Goal: Task Accomplishment & Management: Complete application form

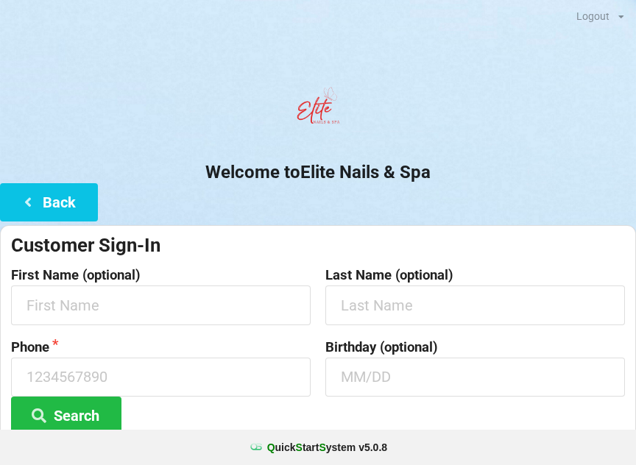
scroll to position [216, 0]
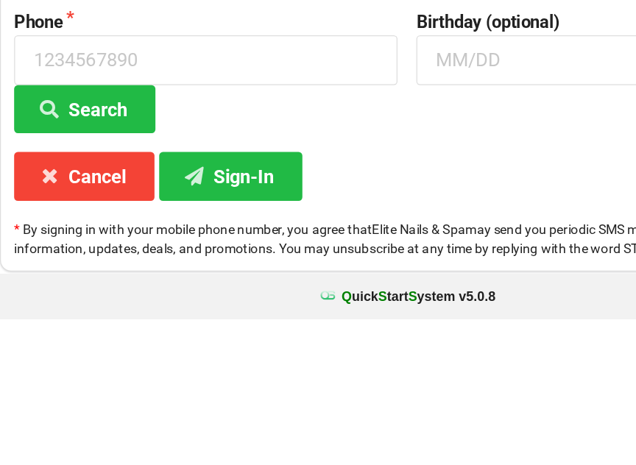
type input "[PERSON_NAME]"
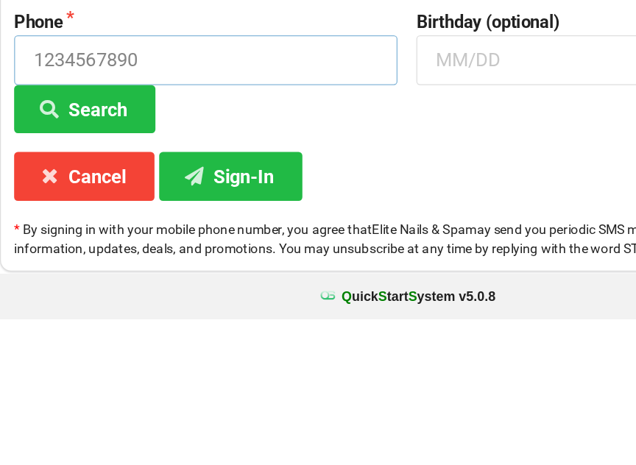
click at [82, 244] on input at bounding box center [161, 263] width 300 height 39
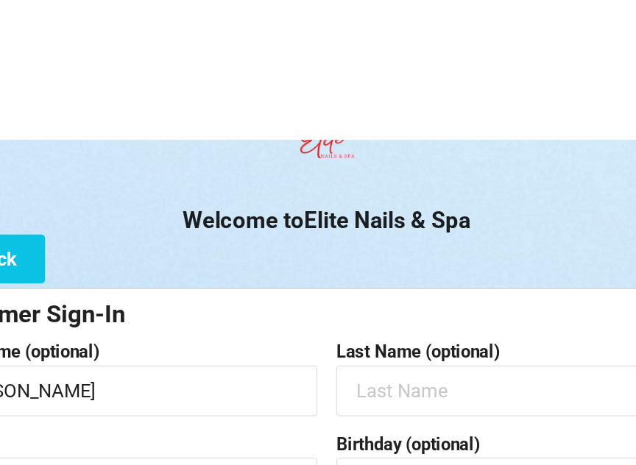
scroll to position [0, 0]
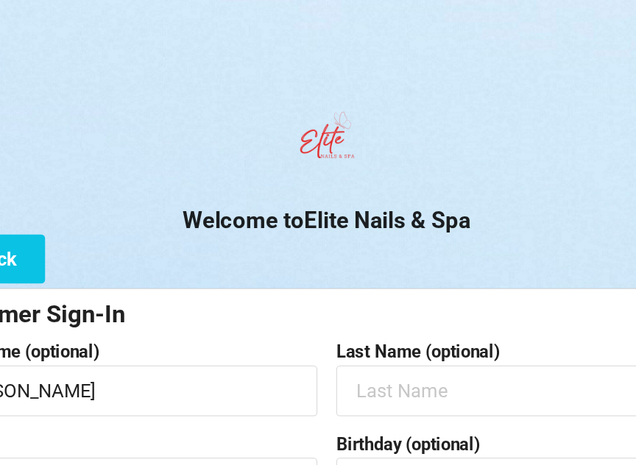
click at [243, 196] on div "Welcome to Elite Nails & Spa Back Customer Sign-In First Name (optional) [PERSO…" at bounding box center [318, 311] width 636 height 462
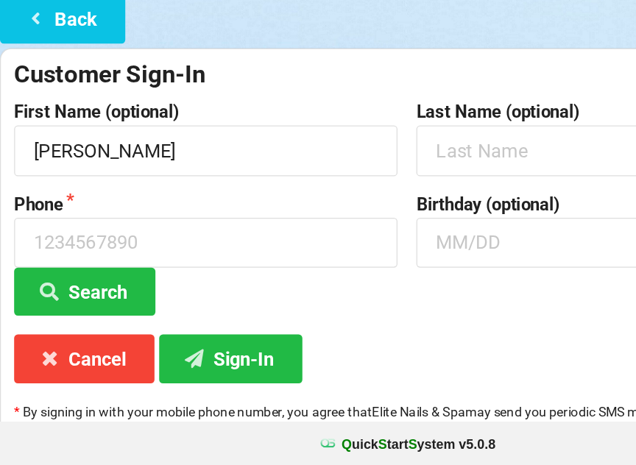
scroll to position [88, 0]
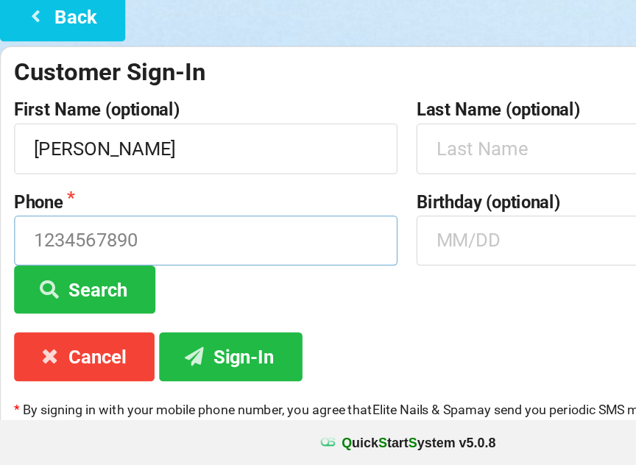
click at [115, 270] on input at bounding box center [161, 289] width 300 height 39
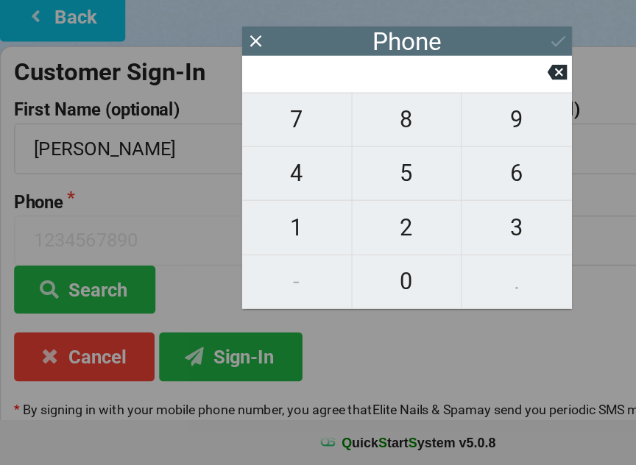
click at [312, 180] on span "8" at bounding box center [317, 195] width 85 height 31
type input "8"
click at [402, 222] on span "6" at bounding box center [404, 237] width 86 height 31
type input "86"
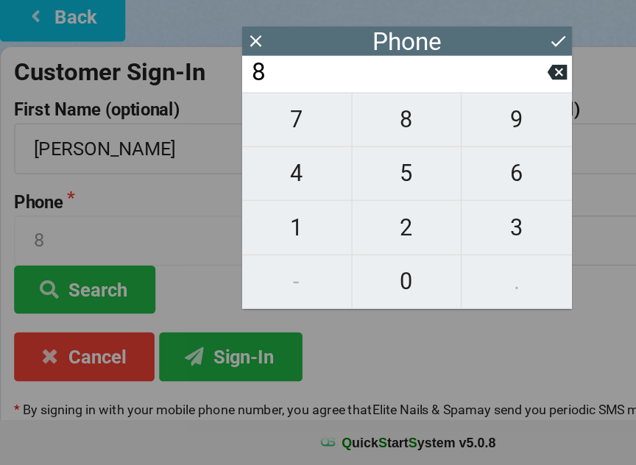
type input "86"
click at [408, 264] on span "3" at bounding box center [404, 279] width 86 height 31
type input "863"
click at [316, 222] on span "5" at bounding box center [317, 237] width 85 height 31
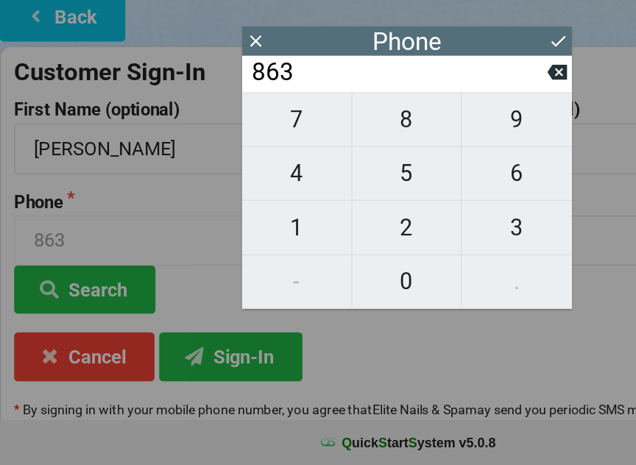
type input "8635"
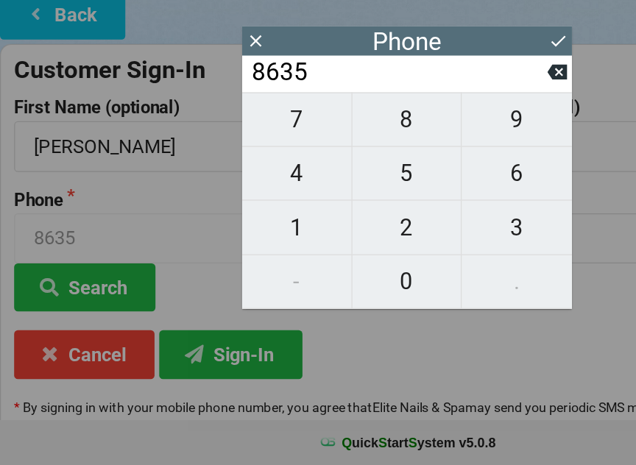
click at [320, 180] on span "8" at bounding box center [317, 195] width 85 height 31
type input "86358"
click at [433, 152] on icon at bounding box center [435, 158] width 15 height 12
type input "8635"
click at [310, 264] on span "2" at bounding box center [317, 279] width 85 height 31
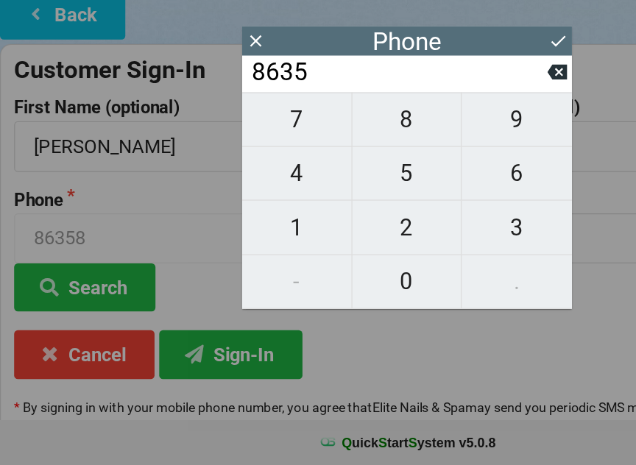
type input "86352"
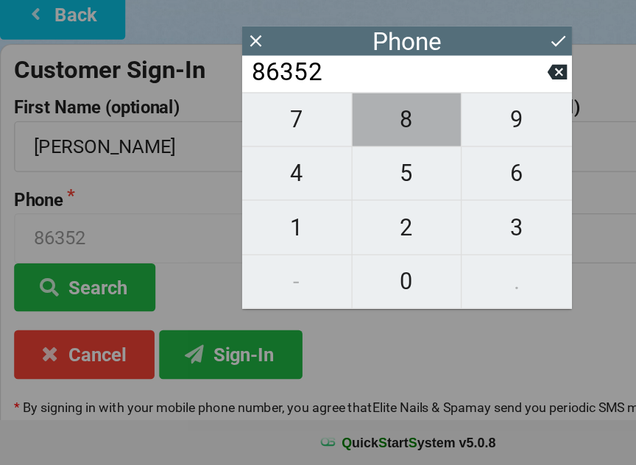
click at [324, 180] on span "8" at bounding box center [317, 195] width 85 height 31
type input "863528"
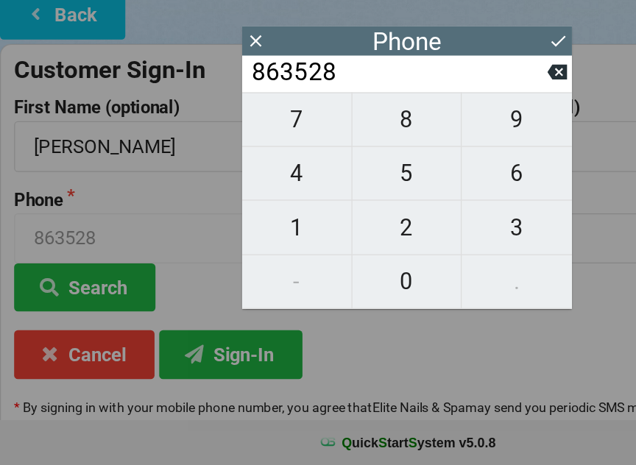
click at [401, 264] on span "3" at bounding box center [404, 279] width 86 height 31
type input "8635283"
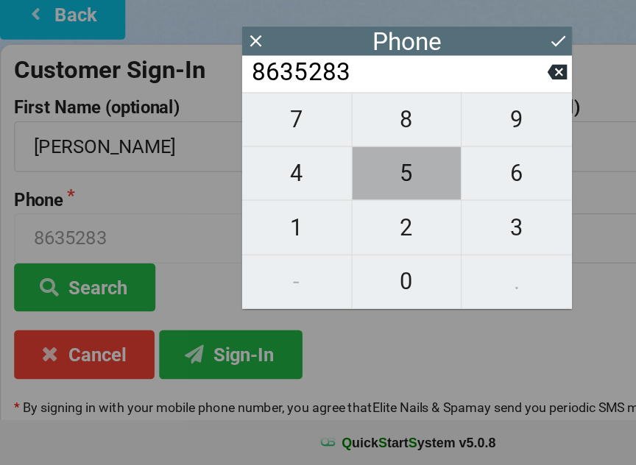
click at [325, 222] on span "5" at bounding box center [317, 237] width 85 height 31
type input "86352835"
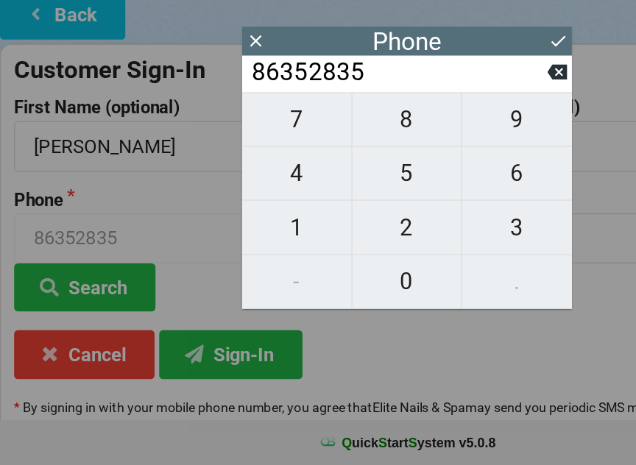
click at [320, 264] on span "2" at bounding box center [317, 279] width 85 height 31
type input "863528352"
click at [401, 264] on span "3" at bounding box center [404, 279] width 86 height 31
type input "8635283523"
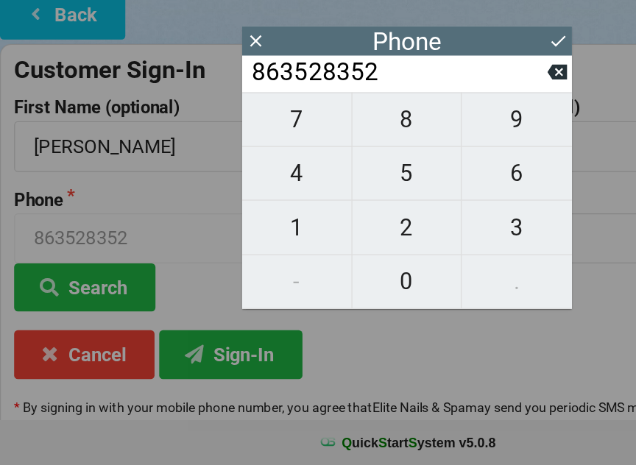
type input "8635283523"
click at [438, 126] on icon at bounding box center [435, 133] width 15 height 15
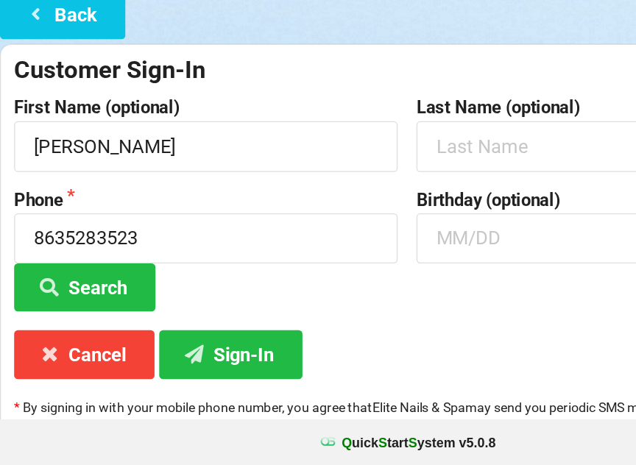
scroll to position [110, 0]
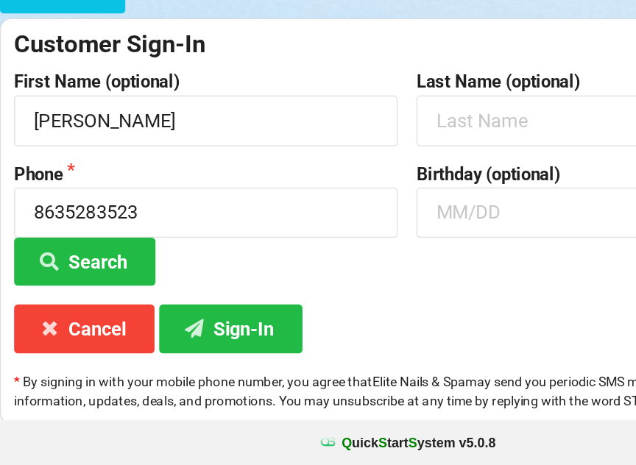
click at [191, 339] on button "Sign-In" at bounding box center [180, 358] width 112 height 38
click at [54, 287] on button "Search" at bounding box center [66, 306] width 110 height 38
click at [185, 339] on button "Sign-In" at bounding box center [180, 358] width 112 height 38
click at [194, 339] on button "Sign-In" at bounding box center [180, 358] width 112 height 38
click at [68, 339] on button "Cancel" at bounding box center [66, 358] width 110 height 38
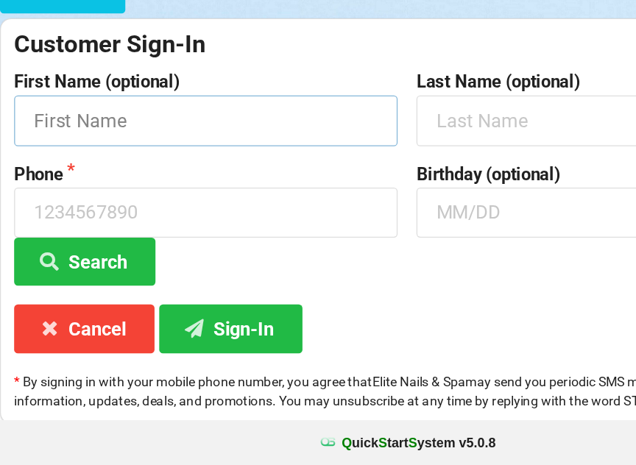
click at [207, 176] on input "text" at bounding box center [161, 195] width 300 height 39
type input "3214438844"
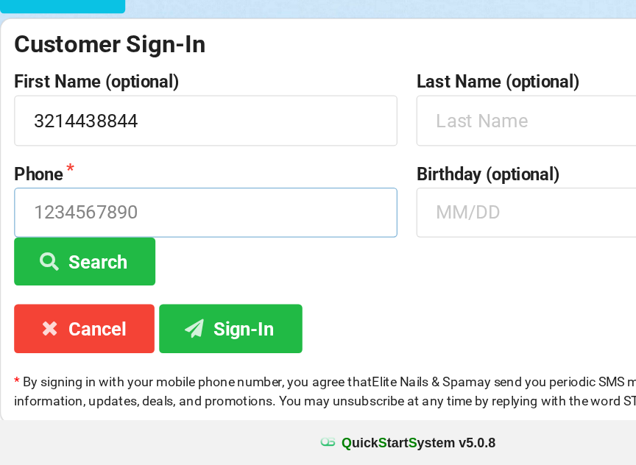
click at [160, 248] on input at bounding box center [161, 267] width 300 height 39
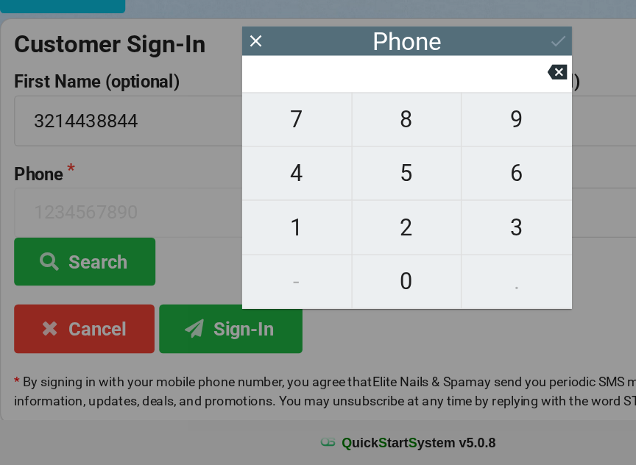
click at [423, 122] on div "Phone" at bounding box center [318, 133] width 258 height 23
click at [405, 180] on span "9" at bounding box center [404, 195] width 86 height 31
type input "9"
click at [442, 150] on icon at bounding box center [435, 157] width 15 height 15
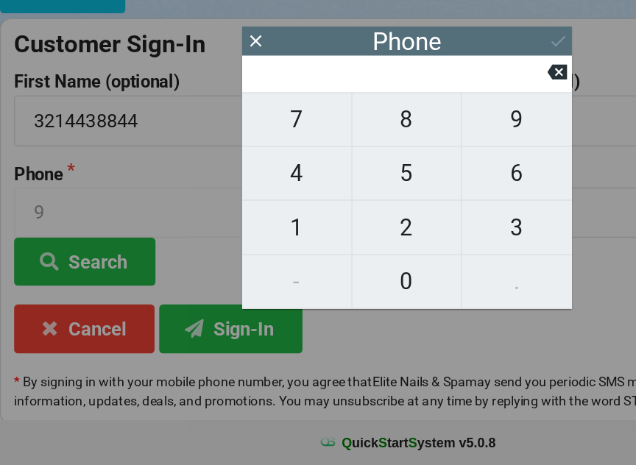
click at [439, 150] on icon at bounding box center [435, 157] width 15 height 15
click at [405, 180] on span "9" at bounding box center [404, 195] width 86 height 31
type input "9"
click at [238, 218] on div "7 8 9 4 5 6 1 2 3 - 0 ." at bounding box center [318, 258] width 258 height 169
click at [436, 148] on button at bounding box center [435, 158] width 15 height 20
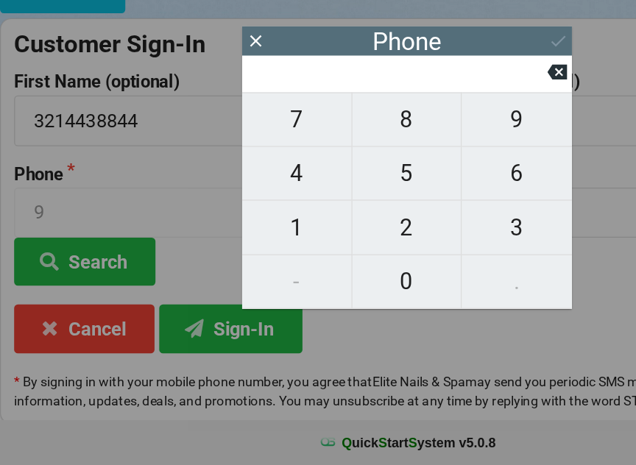
click at [431, 152] on icon at bounding box center [435, 158] width 15 height 12
click at [394, 264] on span "3" at bounding box center [404, 279] width 86 height 31
type input "3"
click at [330, 264] on span "2" at bounding box center [317, 279] width 85 height 31
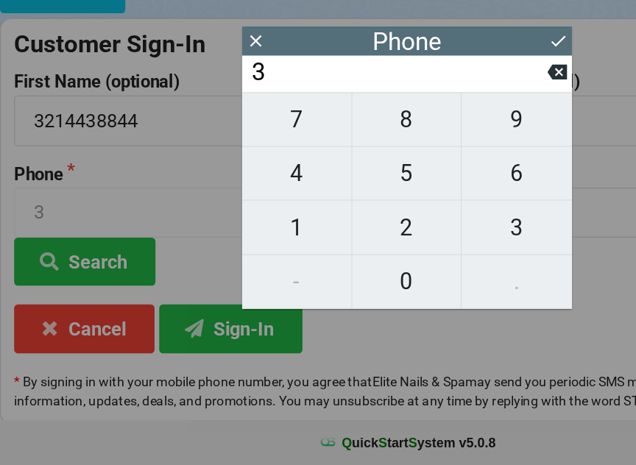
type input "32"
click at [244, 264] on span "1" at bounding box center [231, 279] width 85 height 31
type input "321"
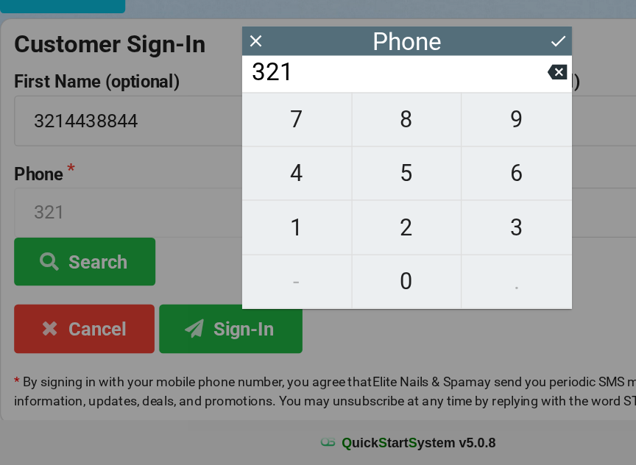
click at [246, 222] on span "4" at bounding box center [231, 237] width 85 height 31
type input "3214"
click at [242, 222] on span "4" at bounding box center [231, 237] width 85 height 31
type input "32144"
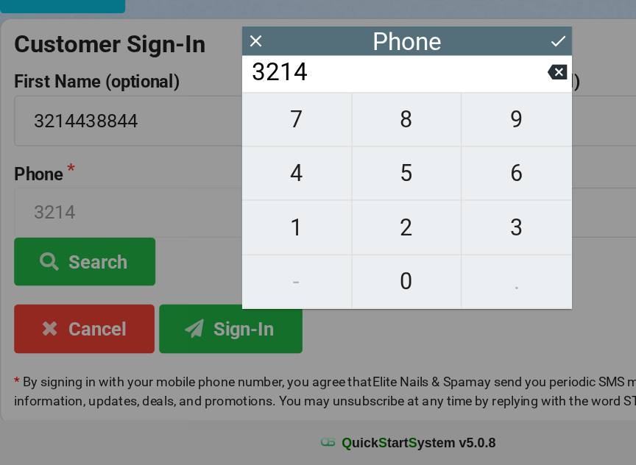
type input "32144"
click at [405, 264] on span "3" at bounding box center [404, 279] width 86 height 31
type input "321443"
click at [325, 180] on span "8" at bounding box center [317, 195] width 85 height 31
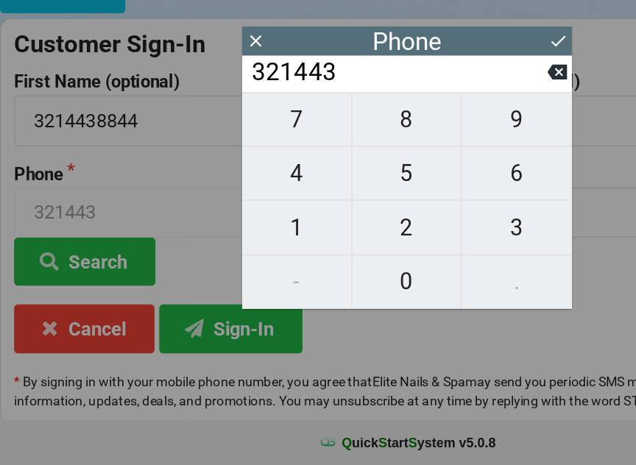
type input "3214438"
click at [329, 180] on span "8" at bounding box center [317, 195] width 85 height 31
type input "32144388"
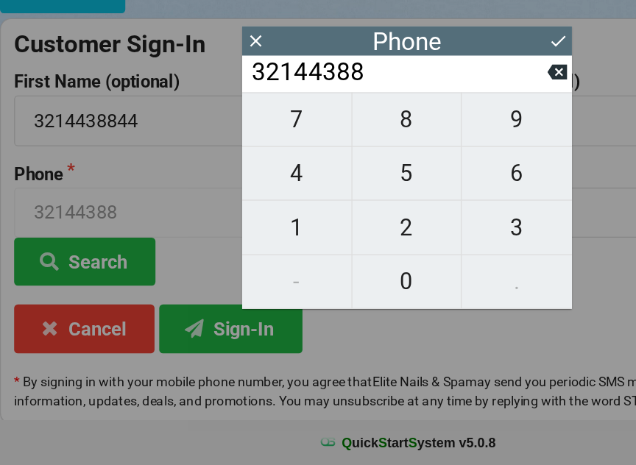
click at [257, 222] on span "4" at bounding box center [231, 237] width 85 height 31
type input "321443884"
click at [258, 222] on span "4" at bounding box center [231, 237] width 85 height 31
type input "3214438844"
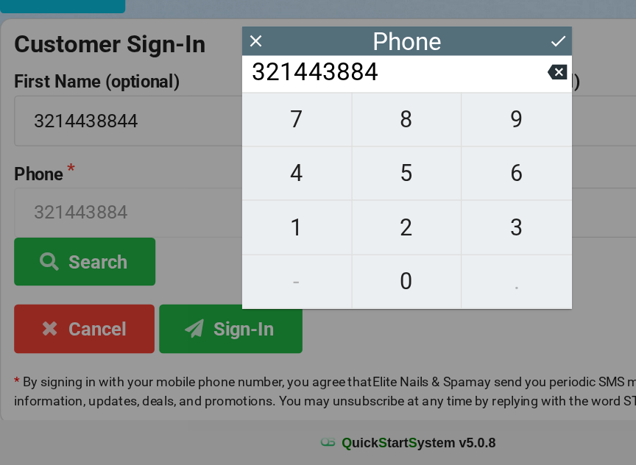
type input "3214438844"
click at [433, 126] on icon at bounding box center [435, 133] width 15 height 15
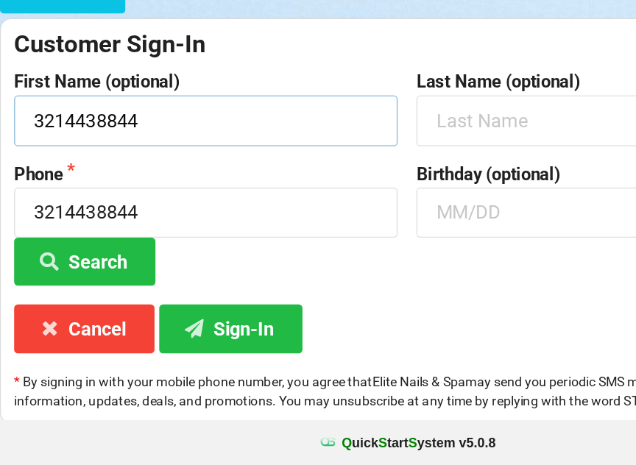
click at [197, 176] on input "3214438844" at bounding box center [161, 195] width 300 height 39
type input "3"
click at [274, 176] on input "[PERSON_NAME] he" at bounding box center [161, 195] width 300 height 39
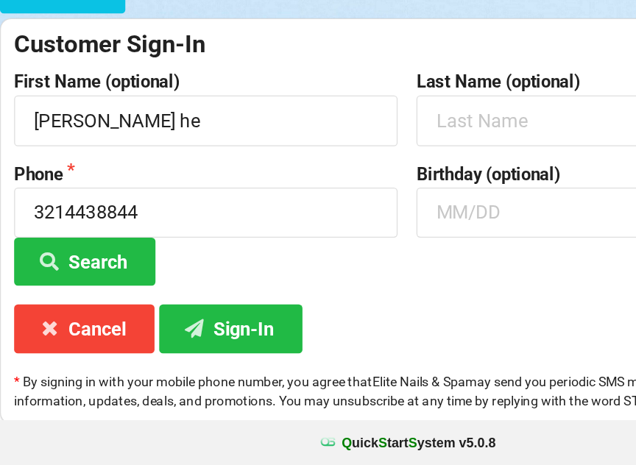
click at [87, 287] on button "Search" at bounding box center [66, 306] width 110 height 38
click at [172, 339] on button "Sign-In" at bounding box center [180, 358] width 112 height 38
click at [159, 176] on input "[PERSON_NAME] he" at bounding box center [161, 195] width 300 height 39
type input "[PERSON_NAME]"
click at [188, 339] on button "Sign-In" at bounding box center [180, 358] width 112 height 38
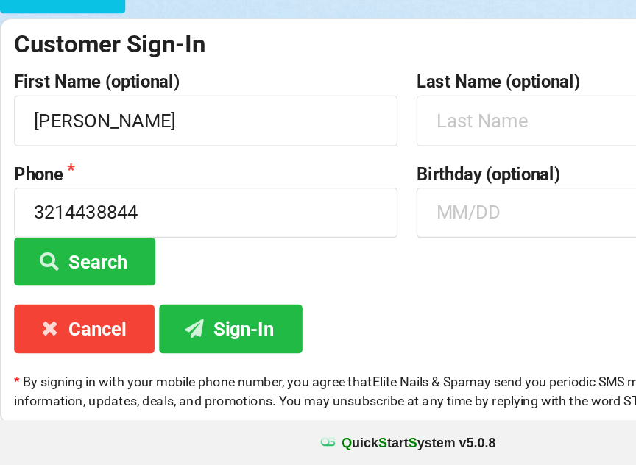
click at [169, 339] on button "Sign-In" at bounding box center [180, 358] width 112 height 38
click at [158, 351] on icon at bounding box center [153, 357] width 18 height 13
click at [149, 339] on button "Sign-In" at bounding box center [180, 358] width 112 height 38
click at [146, 339] on button "Sign-In" at bounding box center [180, 358] width 112 height 38
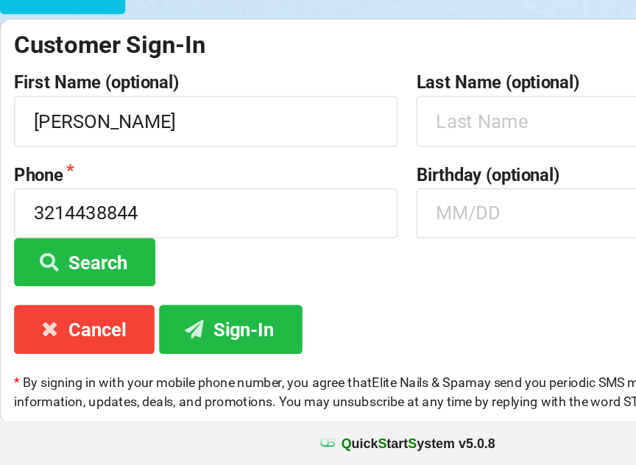
click at [210, 339] on button "Sign-In" at bounding box center [180, 358] width 112 height 38
click at [58, 339] on button "Cancel" at bounding box center [66, 358] width 110 height 38
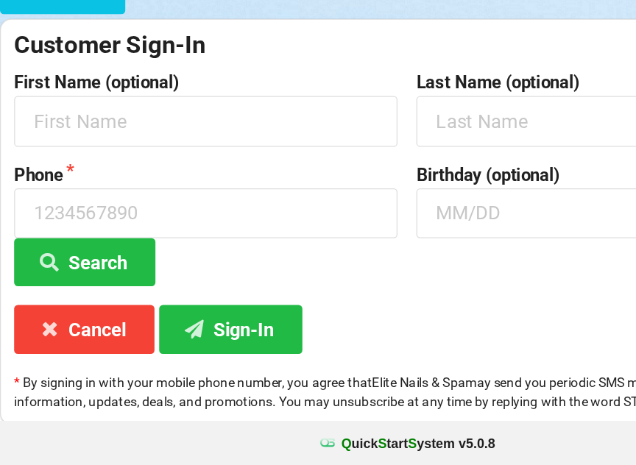
click at [57, 339] on button "Cancel" at bounding box center [66, 358] width 110 height 38
click at [208, 176] on input "text" at bounding box center [161, 195] width 300 height 39
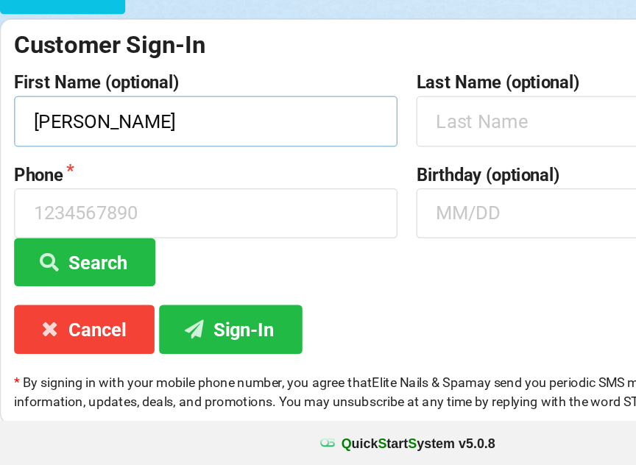
type input "[PERSON_NAME]"
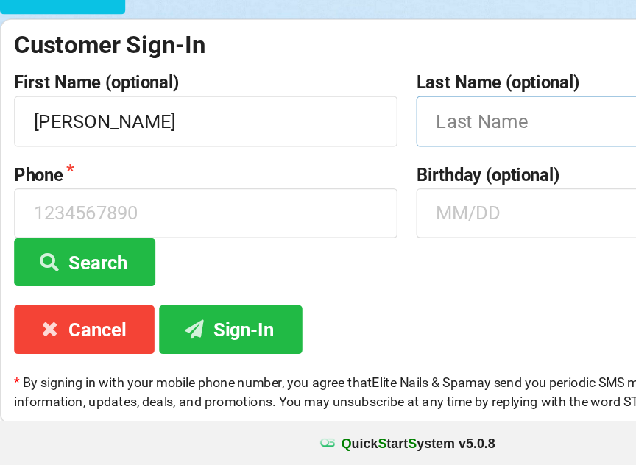
click at [403, 176] on input "text" at bounding box center [475, 195] width 300 height 39
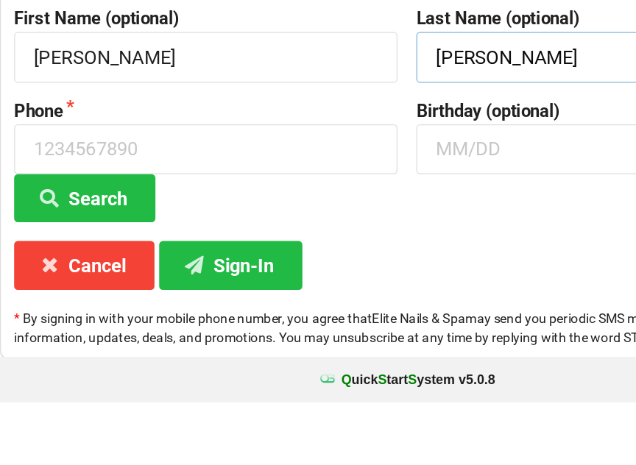
type input "[PERSON_NAME]"
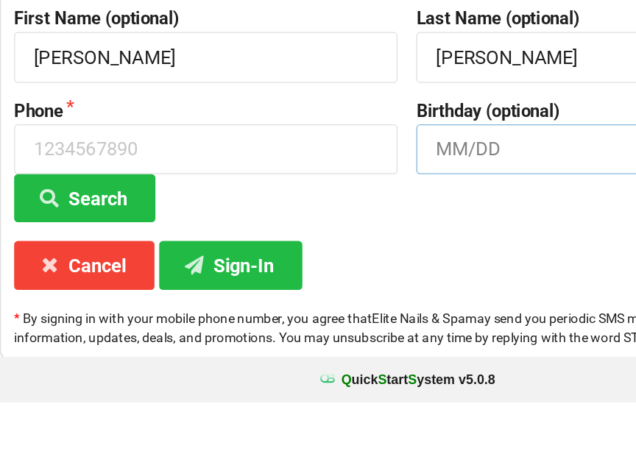
click at [395, 248] on input "text" at bounding box center [475, 267] width 300 height 39
type input "0"
type input "0831"
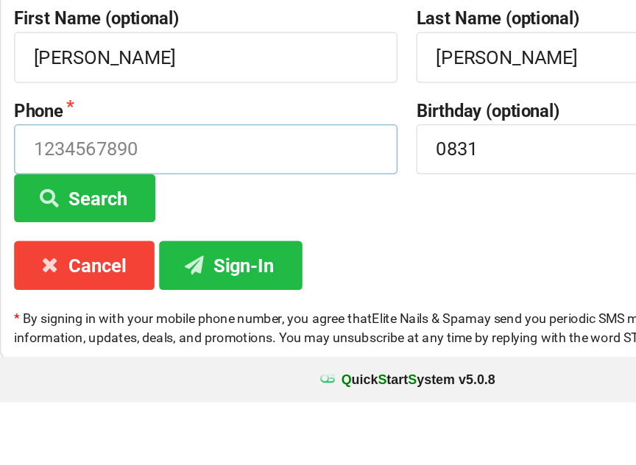
click at [167, 248] on input at bounding box center [161, 267] width 300 height 39
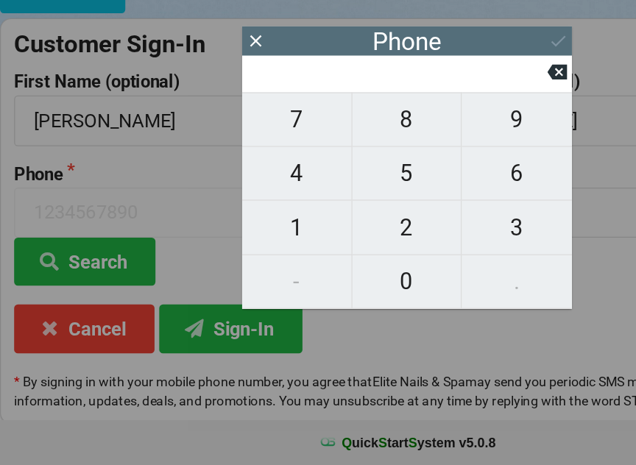
click at [255, 180] on span "7" at bounding box center [231, 195] width 85 height 31
type input "7"
click at [433, 152] on icon at bounding box center [435, 158] width 15 height 12
click at [402, 180] on span "9" at bounding box center [404, 195] width 86 height 31
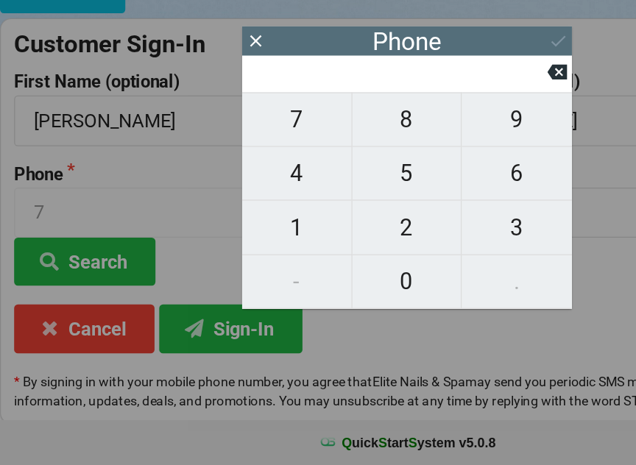
type input "9"
click at [263, 180] on span "7" at bounding box center [231, 195] width 85 height 31
type input "97"
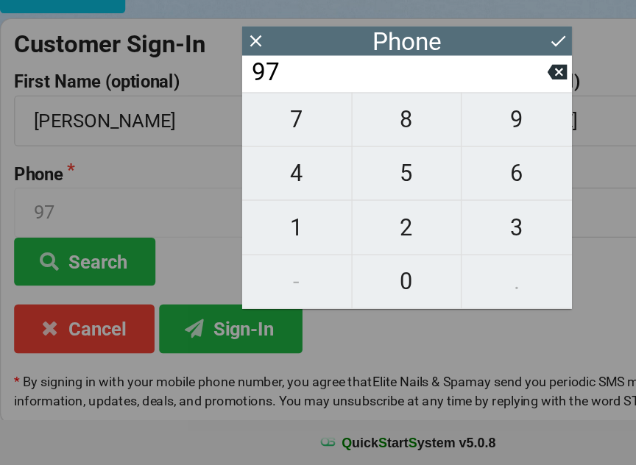
click at [335, 180] on span "8" at bounding box center [317, 195] width 85 height 31
type input "978"
click at [400, 264] on span "3" at bounding box center [404, 279] width 86 height 31
type input "9783"
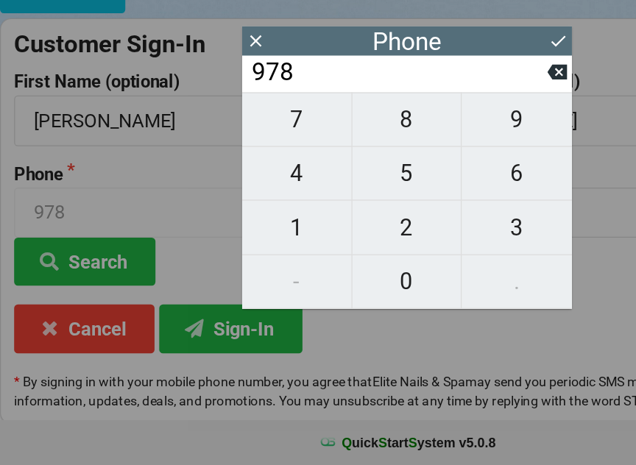
type input "9783"
click at [321, 264] on span "2" at bounding box center [317, 279] width 85 height 31
type input "97832"
click at [243, 180] on span "7" at bounding box center [231, 195] width 85 height 31
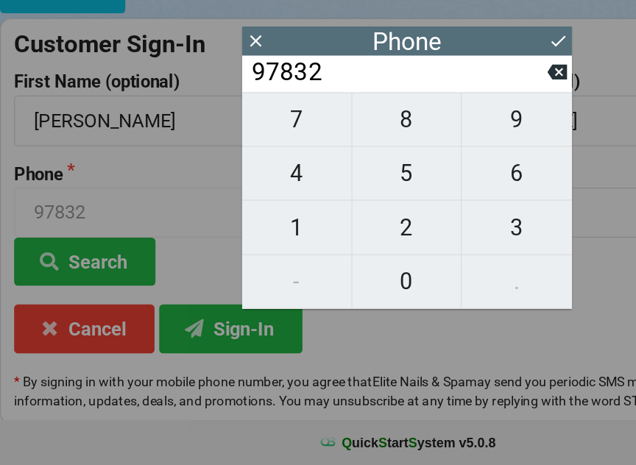
type input "978327"
click at [245, 222] on span "4" at bounding box center [231, 237] width 85 height 31
type input "9783274"
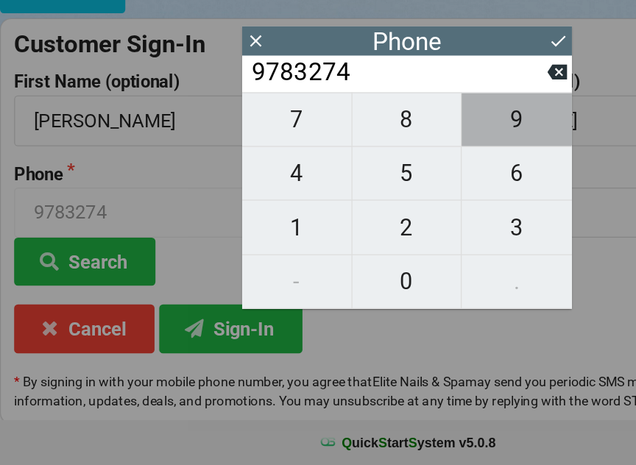
click at [402, 180] on span "9" at bounding box center [404, 195] width 86 height 31
type input "97832749"
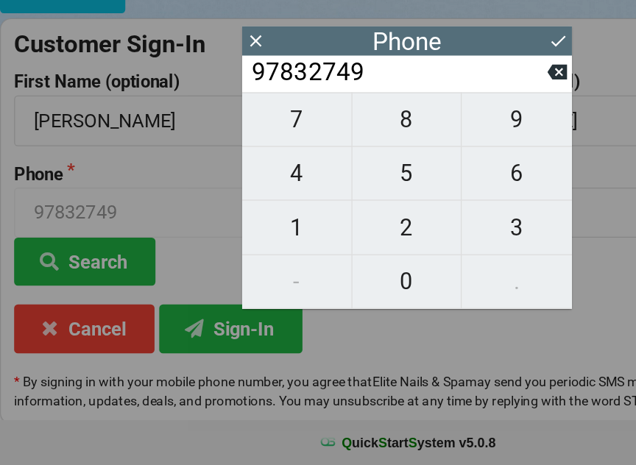
click at [237, 180] on span "7" at bounding box center [231, 195] width 85 height 31
type input "978327497"
click at [322, 264] on span "2" at bounding box center [317, 279] width 85 height 31
type input "9783274972"
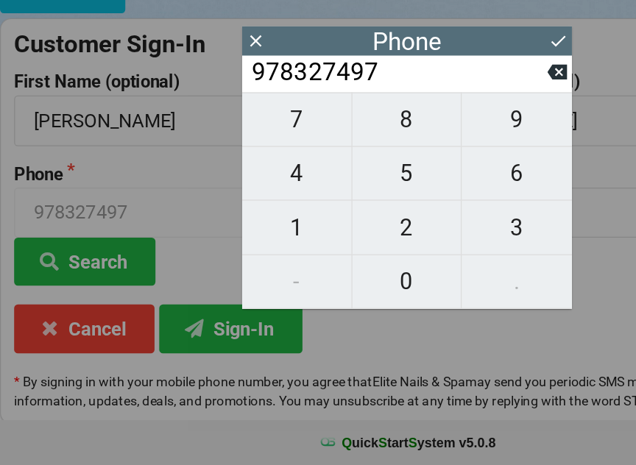
type input "9783274972"
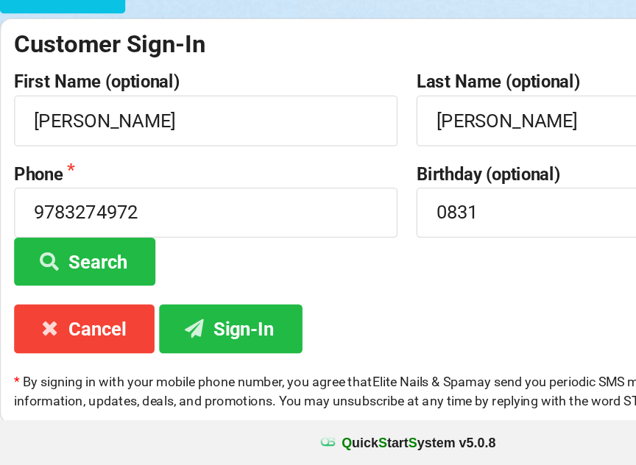
click at [361, 274] on div "Customer Sign-In First Name (optional) [PERSON_NAME] Last Name (optional) [PERS…" at bounding box center [318, 274] width 636 height 317
click at [187, 339] on button "Sign-In" at bounding box center [180, 358] width 112 height 38
click at [196, 339] on button "Sign-In" at bounding box center [180, 358] width 112 height 38
click at [160, 351] on icon at bounding box center [153, 357] width 18 height 13
click at [153, 351] on icon at bounding box center [153, 357] width 18 height 13
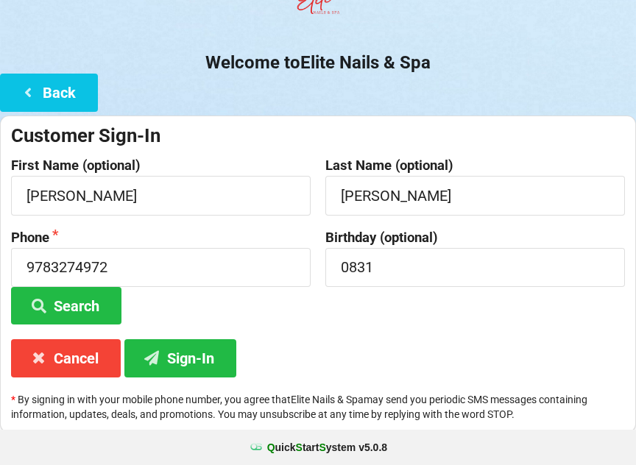
click at [198, 356] on button "Sign-In" at bounding box center [180, 358] width 112 height 38
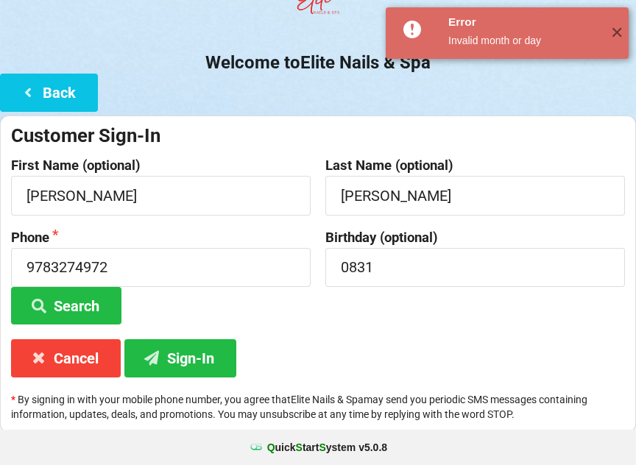
click at [195, 355] on button "Sign-In" at bounding box center [180, 358] width 112 height 38
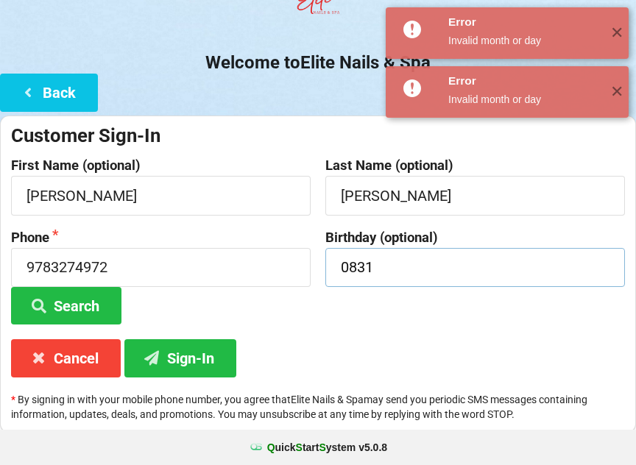
click at [436, 282] on input "0831" at bounding box center [475, 267] width 300 height 39
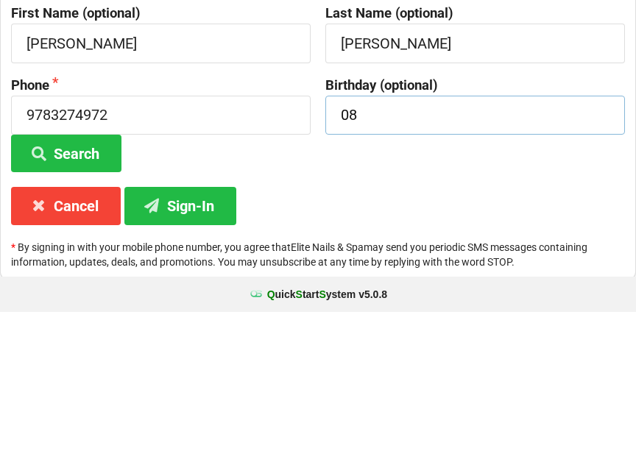
type input "0"
type input "O"
click at [209, 340] on button "Sign-In" at bounding box center [180, 359] width 112 height 38
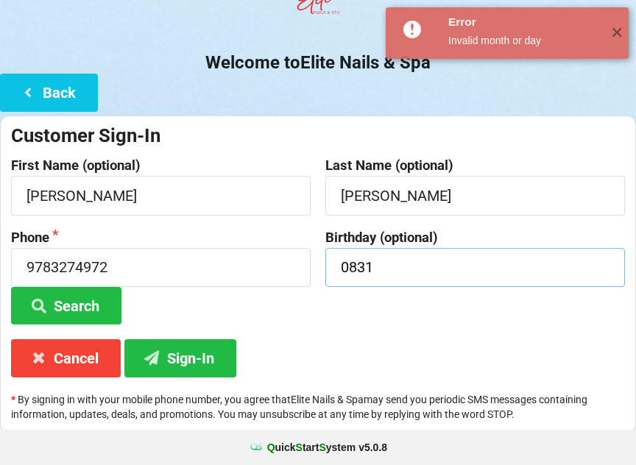
click at [445, 269] on input "0831" at bounding box center [475, 267] width 300 height 39
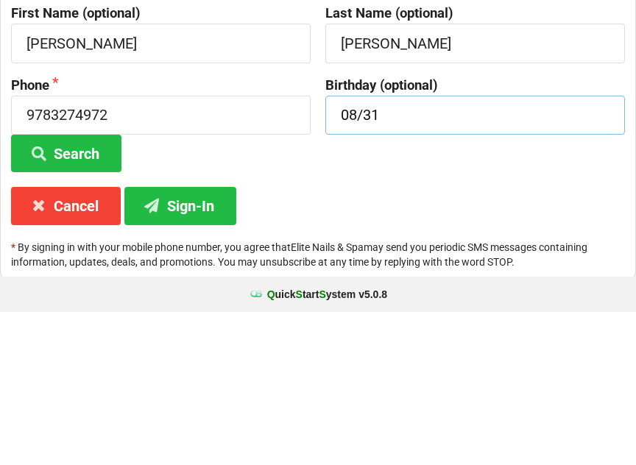
type input "08/31"
click at [343, 186] on div "Customer Sign-In First Name (optional) [PERSON_NAME] Last Name (optional) [PERS…" at bounding box center [318, 274] width 636 height 317
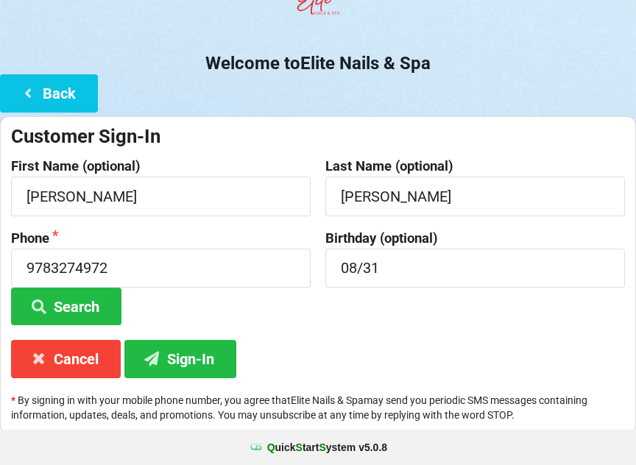
click at [176, 360] on button "Sign-In" at bounding box center [180, 359] width 112 height 38
click at [179, 354] on button "Sign-In" at bounding box center [180, 359] width 112 height 38
click at [181, 356] on button "Sign-In" at bounding box center [180, 359] width 112 height 38
click at [174, 355] on button "Sign-In" at bounding box center [180, 359] width 112 height 38
click at [178, 354] on button "Sign-In" at bounding box center [180, 359] width 112 height 38
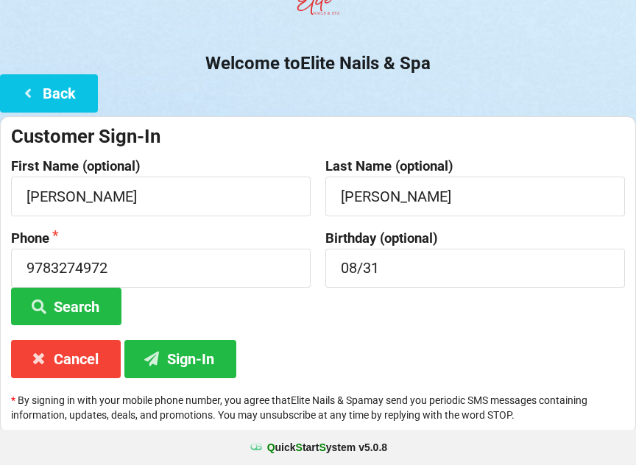
click at [176, 358] on button "Sign-In" at bounding box center [180, 359] width 112 height 38
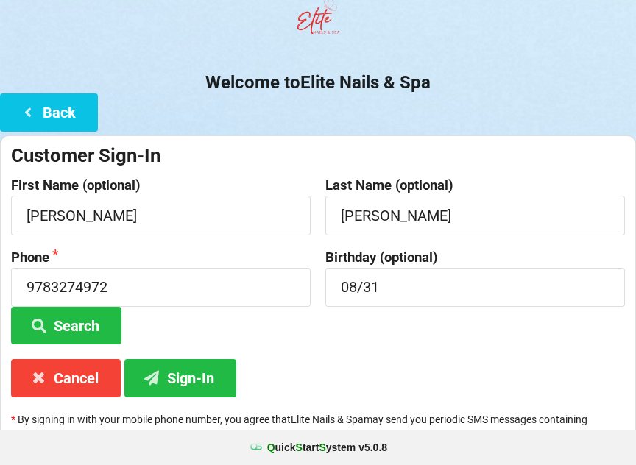
click at [325, 391] on div "Customer Sign-In First Name (optional) [PERSON_NAME] Last Name (optional) [PERS…" at bounding box center [318, 293] width 636 height 317
click at [340, 453] on b "Q uick S tart S ystem v 5.0.8" at bounding box center [327, 447] width 120 height 15
click at [322, 360] on div "Customer Sign-In First Name (optional) [PERSON_NAME] Last Name (optional) [PERS…" at bounding box center [318, 293] width 636 height 317
click at [174, 373] on button "Sign-In" at bounding box center [180, 378] width 112 height 38
click at [177, 378] on button "Sign-In" at bounding box center [180, 378] width 112 height 38
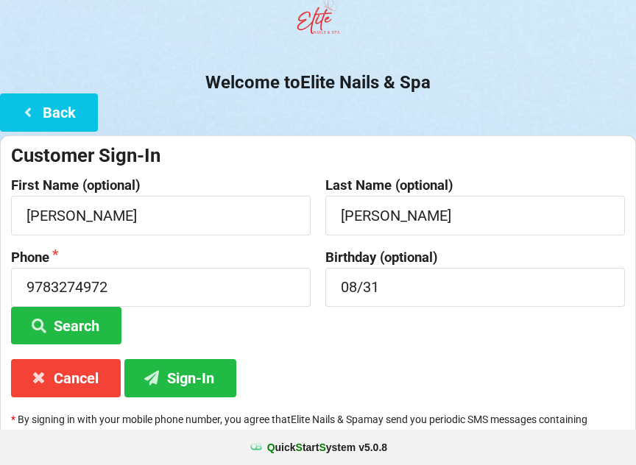
click at [201, 389] on button "Sign-In" at bounding box center [180, 378] width 112 height 38
click at [196, 378] on button "Sign-In" at bounding box center [180, 378] width 112 height 38
click at [205, 283] on input "9783274972" at bounding box center [161, 287] width 300 height 39
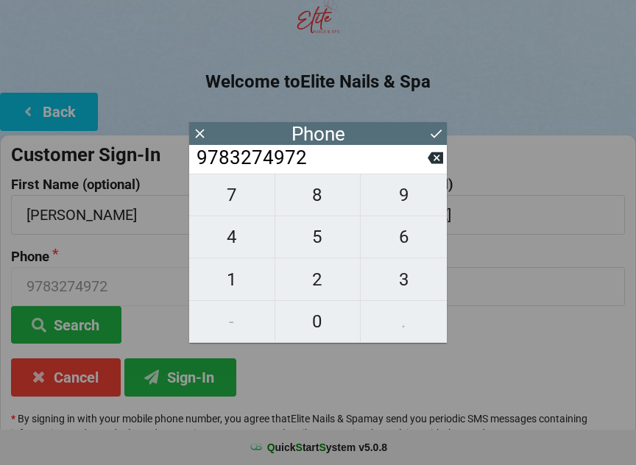
click at [440, 128] on icon at bounding box center [435, 133] width 15 height 15
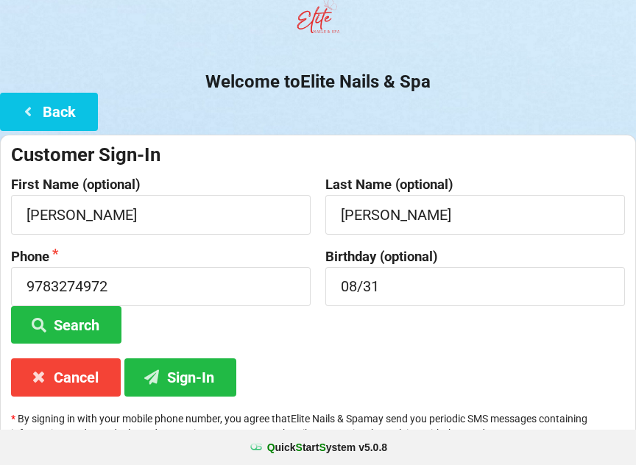
click at [218, 369] on button "Sign-In" at bounding box center [180, 377] width 112 height 38
click at [212, 375] on button "Sign-In" at bounding box center [180, 377] width 112 height 38
click at [208, 369] on button "Sign-In" at bounding box center [180, 377] width 112 height 38
click at [208, 371] on button "Sign-In" at bounding box center [180, 377] width 112 height 38
click at [202, 375] on button "Sign-In" at bounding box center [180, 377] width 112 height 38
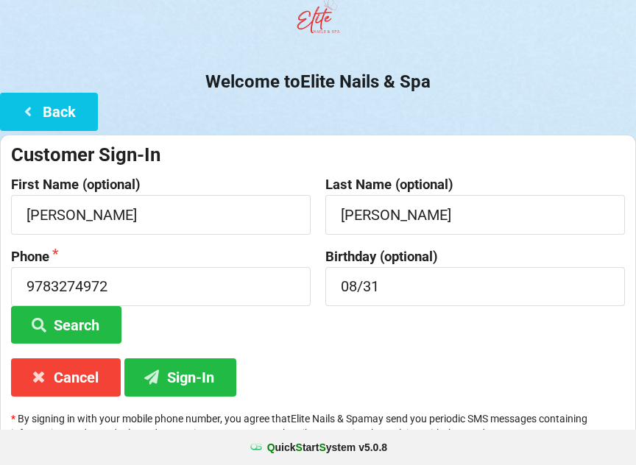
click at [195, 386] on button "Sign-In" at bounding box center [180, 377] width 112 height 38
click at [202, 372] on button "Sign-In" at bounding box center [180, 377] width 112 height 38
click at [539, 320] on div "Birthday (optional) 08/31" at bounding box center [475, 296] width 314 height 95
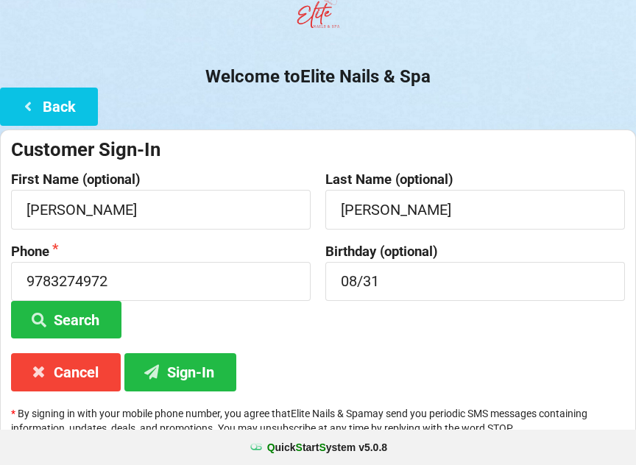
scroll to position [110, 0]
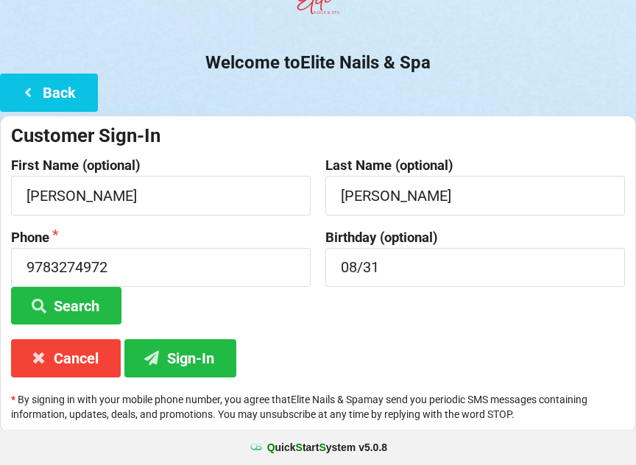
click at [346, 451] on b "Q uick S tart S ystem v 5.0.8" at bounding box center [327, 447] width 120 height 15
click at [337, 352] on div "Customer Sign-In First Name (optional) [PERSON_NAME] Last Name (optional) [PERS…" at bounding box center [318, 274] width 636 height 317
click at [337, 358] on div "Customer Sign-In First Name (optional) [PERSON_NAME] Last Name (optional) [PERS…" at bounding box center [318, 274] width 636 height 317
click at [194, 369] on button "Sign-In" at bounding box center [180, 358] width 112 height 38
click at [196, 352] on button "Sign-In" at bounding box center [180, 358] width 112 height 38
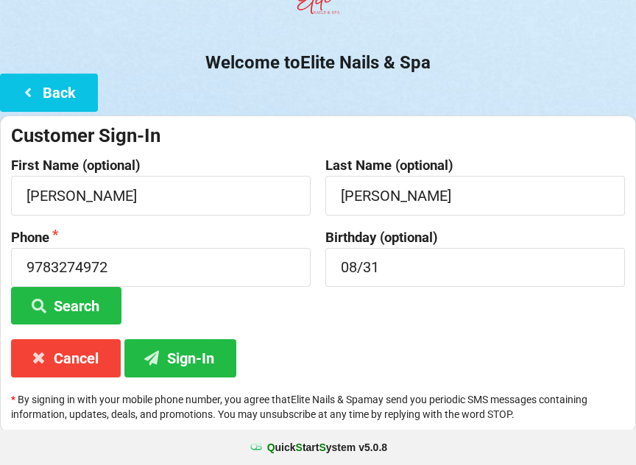
click at [208, 342] on button "Sign-In" at bounding box center [180, 358] width 112 height 38
click at [210, 360] on button "Sign-In" at bounding box center [180, 358] width 112 height 38
click at [72, 88] on button "Back" at bounding box center [49, 93] width 98 height 38
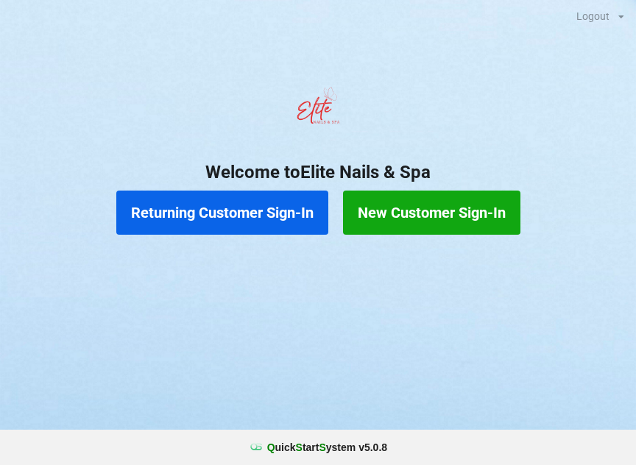
click at [489, 220] on button "New Customer Sign-In" at bounding box center [431, 213] width 177 height 44
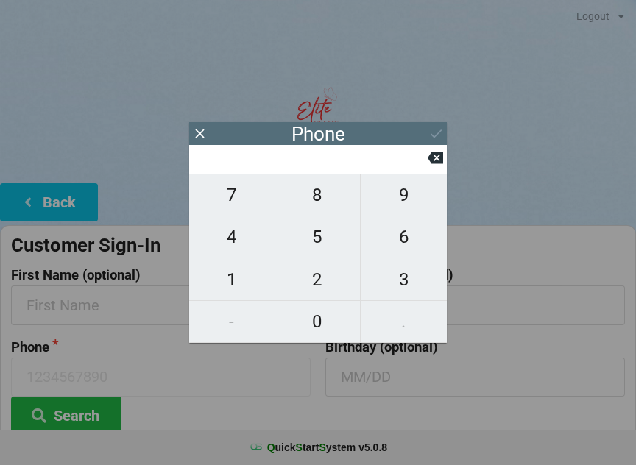
click at [402, 204] on span "9" at bounding box center [404, 195] width 86 height 31
type input "9"
click at [251, 199] on span "7" at bounding box center [231, 195] width 85 height 31
type input "97"
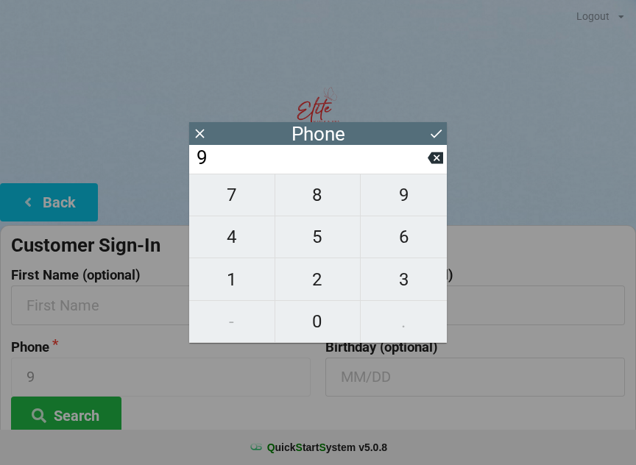
type input "97"
click at [326, 197] on span "8" at bounding box center [317, 195] width 85 height 31
type input "978"
click at [401, 286] on span "3" at bounding box center [404, 279] width 86 height 31
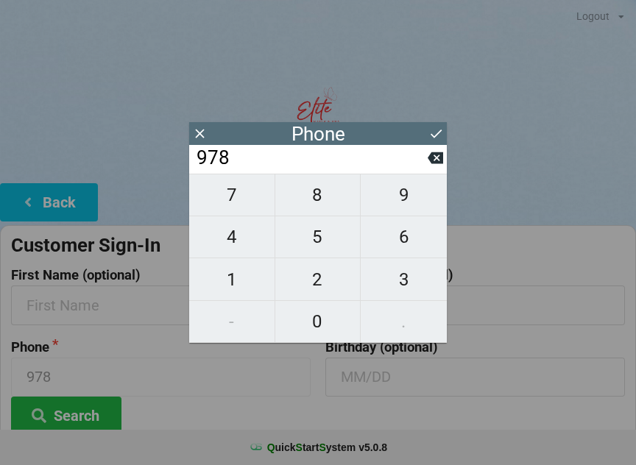
type input "9783"
click at [311, 280] on span "2" at bounding box center [317, 279] width 85 height 31
type input "97832"
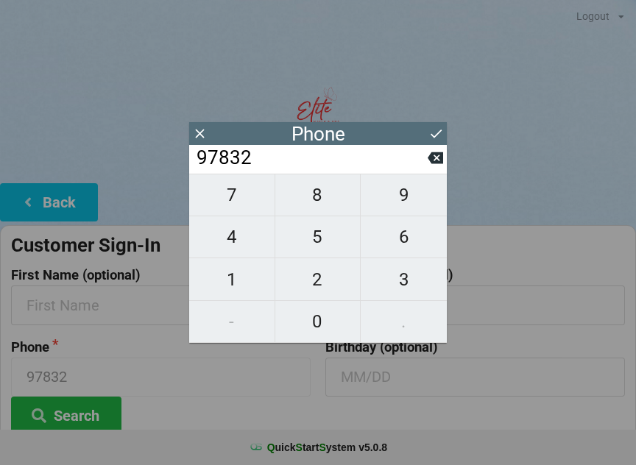
click at [248, 202] on span "7" at bounding box center [231, 195] width 85 height 31
type input "978327"
click at [244, 240] on span "4" at bounding box center [231, 237] width 85 height 31
type input "9783274"
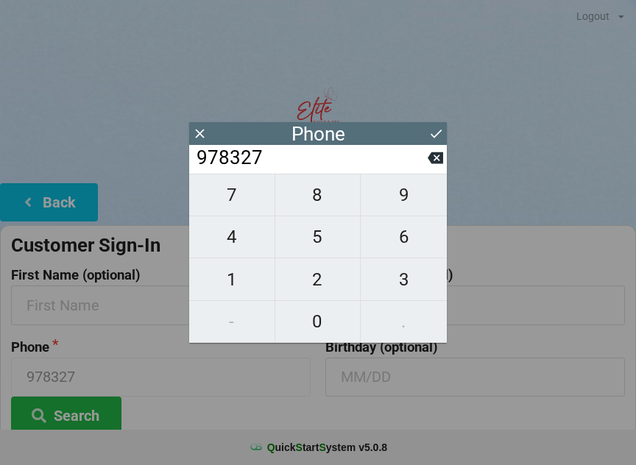
type input "9783274"
click at [396, 197] on span "9" at bounding box center [404, 195] width 86 height 31
type input "97832749"
click at [243, 205] on span "7" at bounding box center [231, 195] width 85 height 31
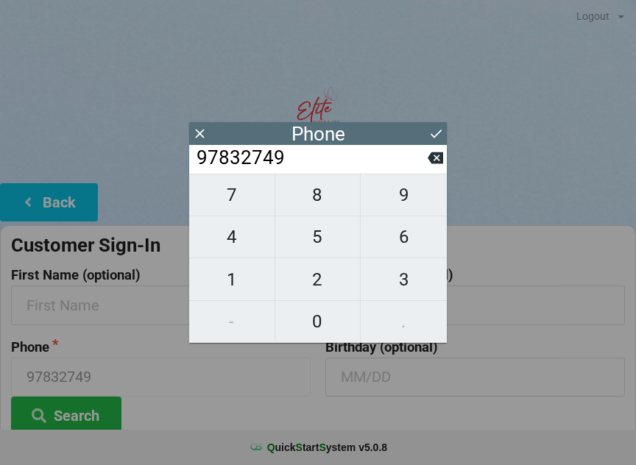
type input "978327497"
click at [315, 279] on span "2" at bounding box center [317, 279] width 85 height 31
type input "9783274972"
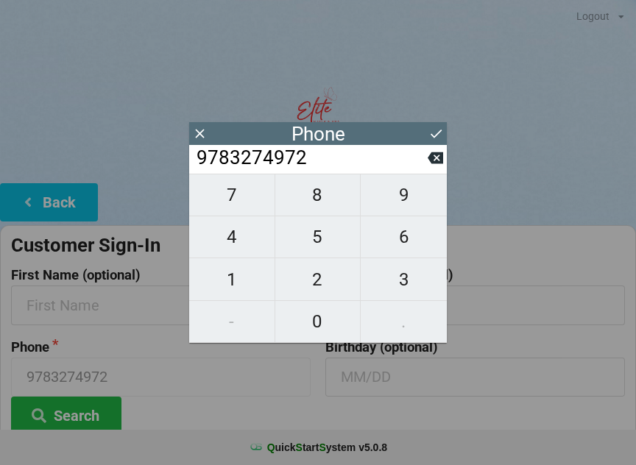
click at [437, 132] on icon at bounding box center [435, 133] width 15 height 15
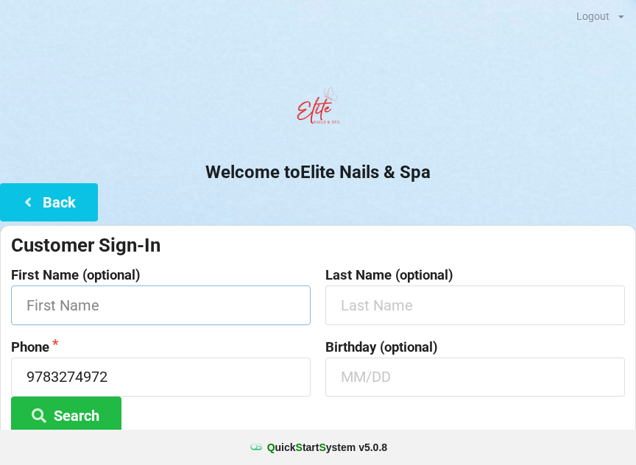
click at [216, 303] on input "text" at bounding box center [161, 305] width 300 height 39
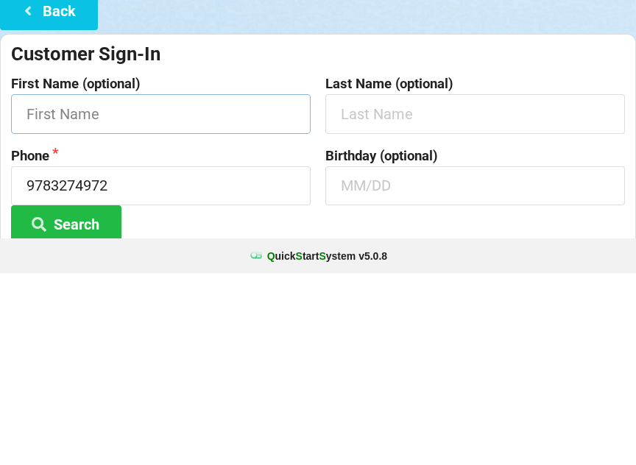
click at [66, 397] on button "Search" at bounding box center [66, 416] width 110 height 38
type input "U"
type input "[PERSON_NAME]"
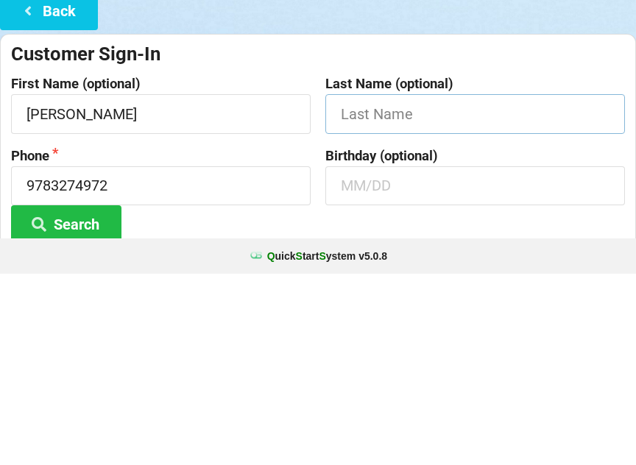
click at [423, 286] on input "text" at bounding box center [475, 305] width 300 height 39
type input "[PERSON_NAME]"
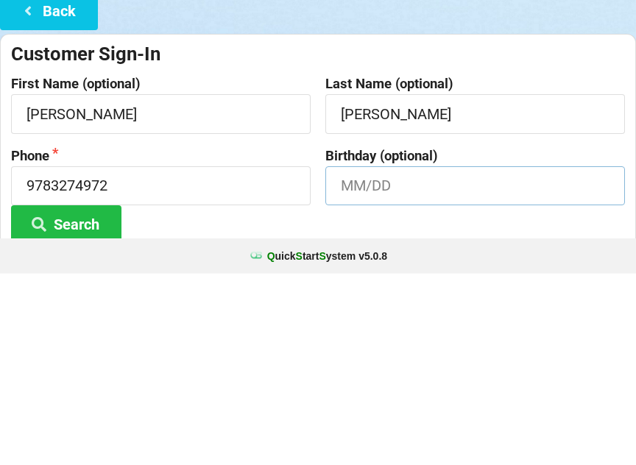
click at [431, 358] on input "text" at bounding box center [475, 377] width 300 height 39
type input "08/31"
click at [66, 397] on button "Search" at bounding box center [66, 416] width 110 height 38
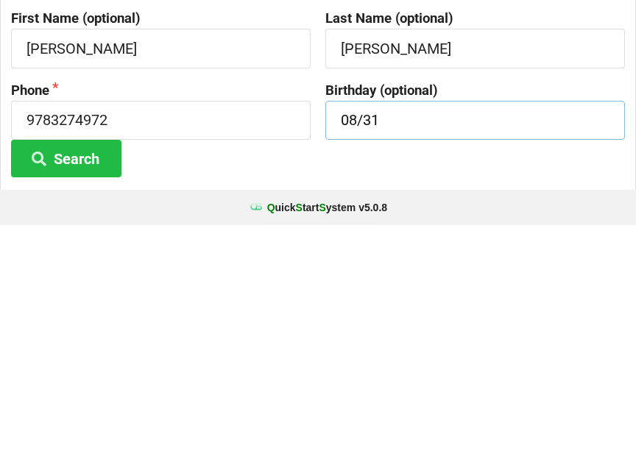
scroll to position [41, 0]
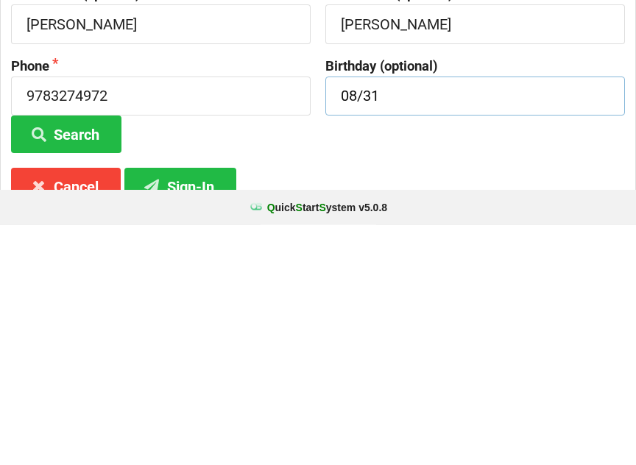
click at [66, 355] on button "Search" at bounding box center [66, 374] width 110 height 38
click at [225, 408] on button "Sign-In" at bounding box center [180, 427] width 112 height 38
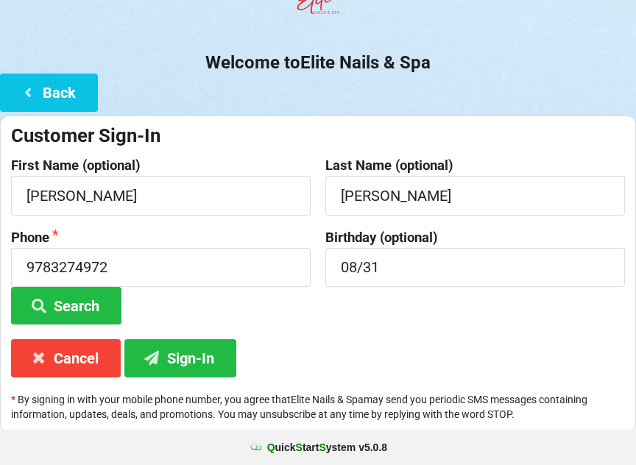
click at [201, 355] on button "Sign-In" at bounding box center [180, 358] width 112 height 38
click at [197, 345] on button "Sign-In" at bounding box center [180, 358] width 112 height 38
click at [195, 365] on button "Sign-In" at bounding box center [180, 358] width 112 height 38
click at [195, 361] on button "Sign-In" at bounding box center [180, 358] width 112 height 38
click at [195, 363] on button "Sign-In" at bounding box center [180, 358] width 112 height 38
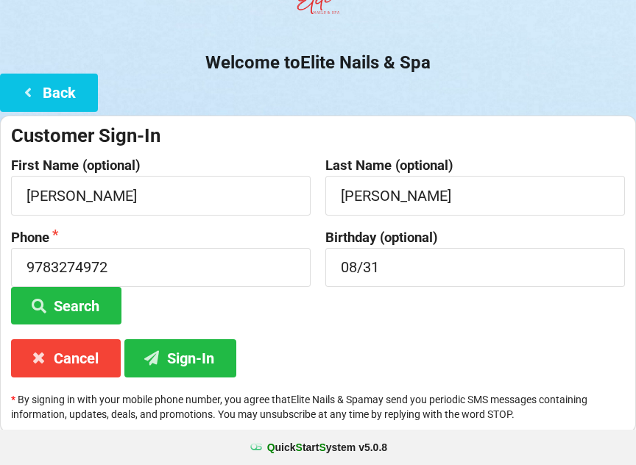
click at [191, 361] on button "Sign-In" at bounding box center [180, 358] width 112 height 38
click at [198, 355] on button "Sign-In" at bounding box center [180, 358] width 112 height 38
click at [202, 364] on button "Sign-In" at bounding box center [180, 358] width 112 height 38
click at [91, 305] on button "Search" at bounding box center [66, 306] width 110 height 38
click at [94, 304] on button "Search" at bounding box center [66, 306] width 110 height 38
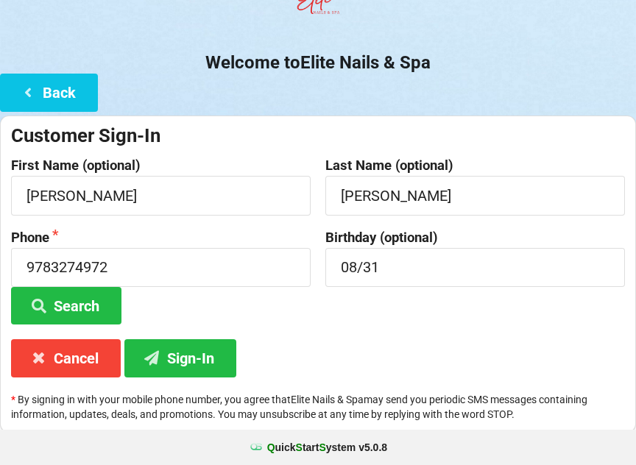
click at [88, 310] on button "Search" at bounding box center [66, 306] width 110 height 38
click at [91, 306] on button "Search" at bounding box center [66, 306] width 110 height 38
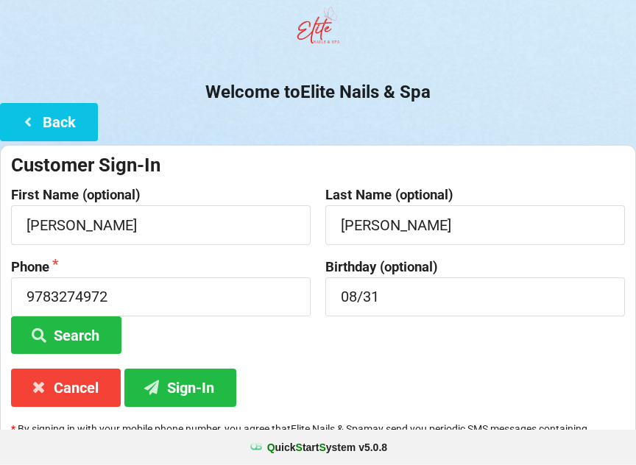
scroll to position [85, 0]
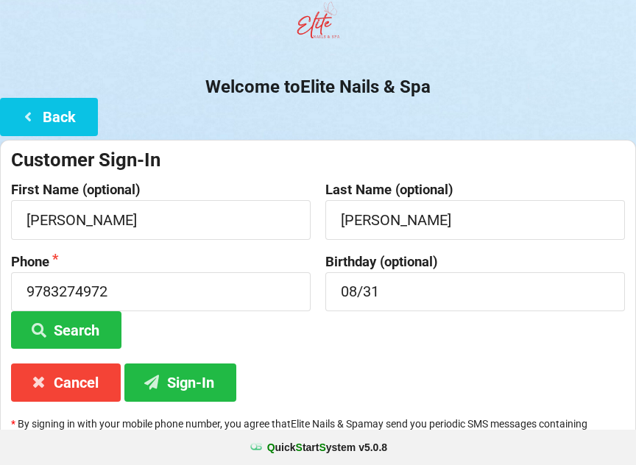
click at [184, 384] on button "Sign-In" at bounding box center [180, 383] width 112 height 38
click at [183, 389] on button "Sign-In" at bounding box center [180, 383] width 112 height 38
click at [194, 375] on button "Sign-In" at bounding box center [180, 383] width 112 height 38
click at [577, 320] on div "Birthday (optional) 08/31" at bounding box center [475, 302] width 314 height 95
click at [188, 382] on button "Sign-In" at bounding box center [180, 383] width 112 height 38
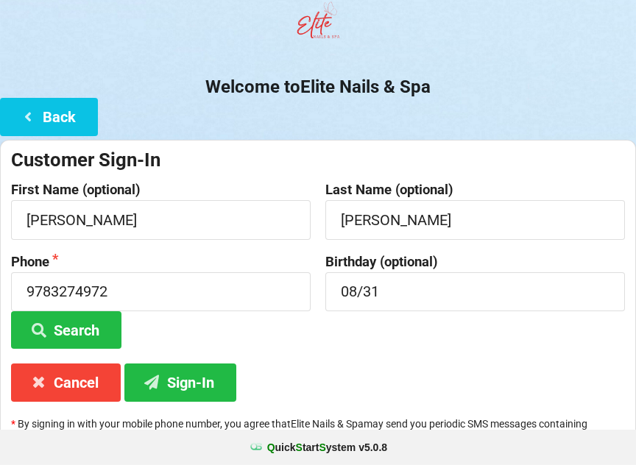
click at [207, 380] on button "Sign-In" at bounding box center [180, 383] width 112 height 38
click at [205, 393] on button "Sign-In" at bounding box center [180, 383] width 112 height 38
click at [206, 383] on button "Sign-In" at bounding box center [180, 383] width 112 height 38
click at [204, 383] on button "Sign-In" at bounding box center [180, 383] width 112 height 38
click at [208, 386] on button "Sign-In" at bounding box center [180, 383] width 112 height 38
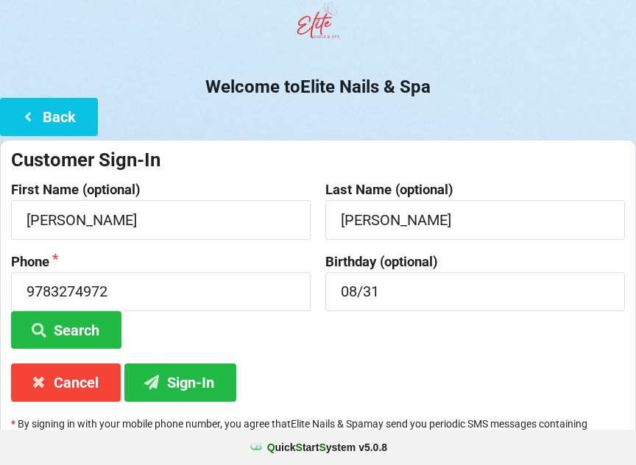
click at [206, 383] on button "Sign-In" at bounding box center [180, 383] width 112 height 38
click at [224, 378] on button "Sign-In" at bounding box center [180, 383] width 112 height 38
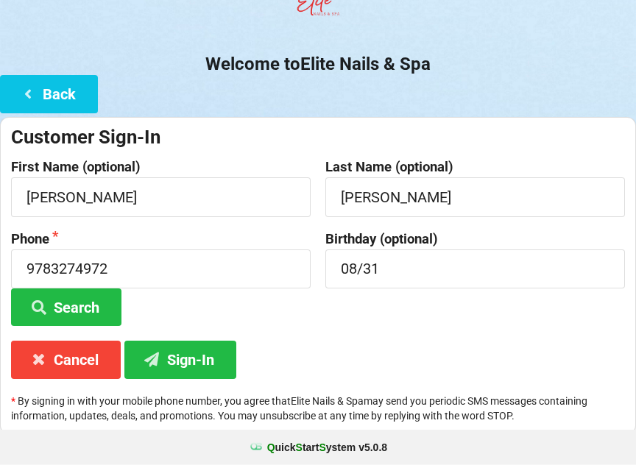
scroll to position [110, 0]
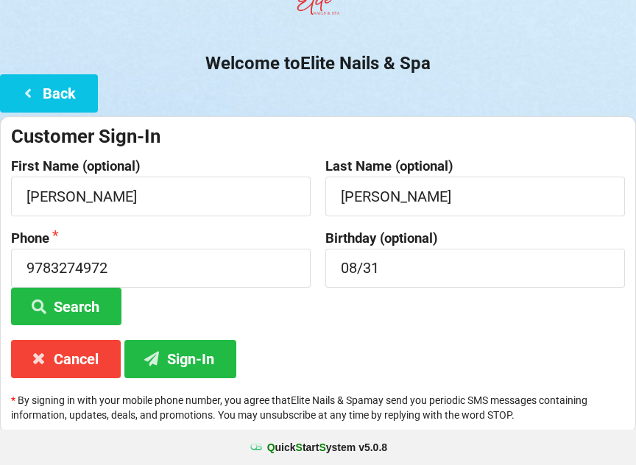
click at [325, 446] on span "S" at bounding box center [322, 448] width 7 height 12
click at [87, 299] on button "Search" at bounding box center [66, 307] width 110 height 38
click at [91, 311] on button "Search" at bounding box center [66, 307] width 110 height 38
click at [87, 365] on button "Cancel" at bounding box center [66, 359] width 110 height 38
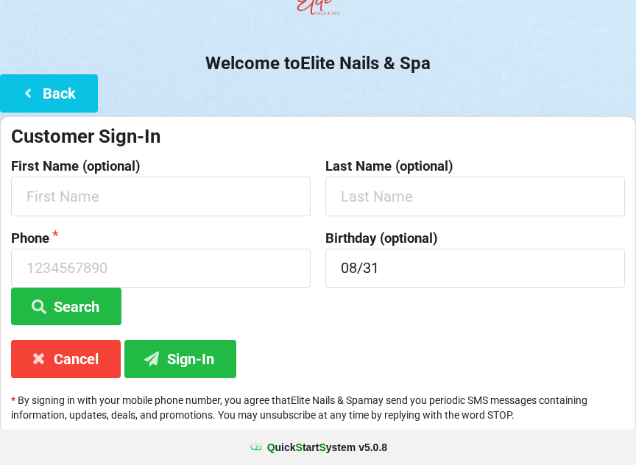
click at [85, 366] on button "Cancel" at bounding box center [66, 359] width 110 height 38
click at [91, 367] on button "Cancel" at bounding box center [66, 359] width 110 height 38
click at [88, 361] on button "Cancel" at bounding box center [66, 359] width 110 height 38
click at [84, 364] on button "Cancel" at bounding box center [66, 359] width 110 height 38
click at [87, 364] on button "Cancel" at bounding box center [66, 359] width 110 height 38
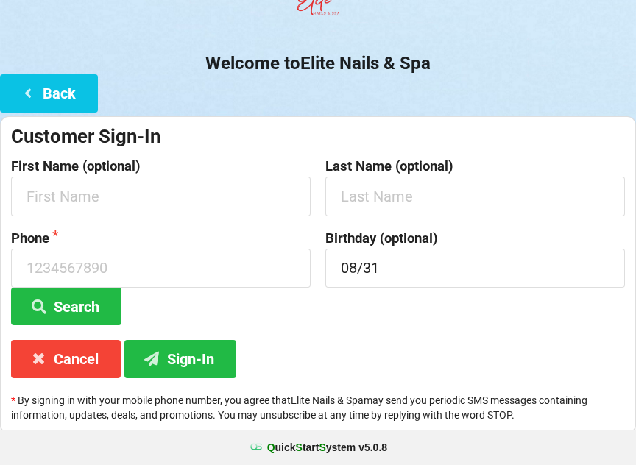
click at [93, 361] on button "Cancel" at bounding box center [66, 359] width 110 height 38
click at [94, 365] on button "Cancel" at bounding box center [66, 359] width 110 height 38
click at [77, 97] on button "Back" at bounding box center [49, 93] width 98 height 38
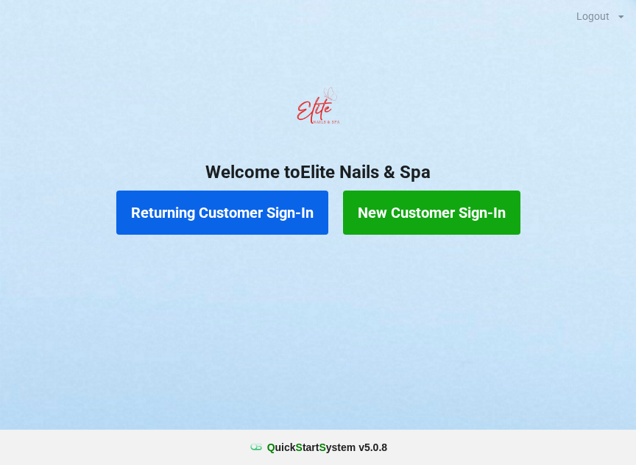
click at [405, 216] on button "New Customer Sign-In" at bounding box center [431, 213] width 177 height 44
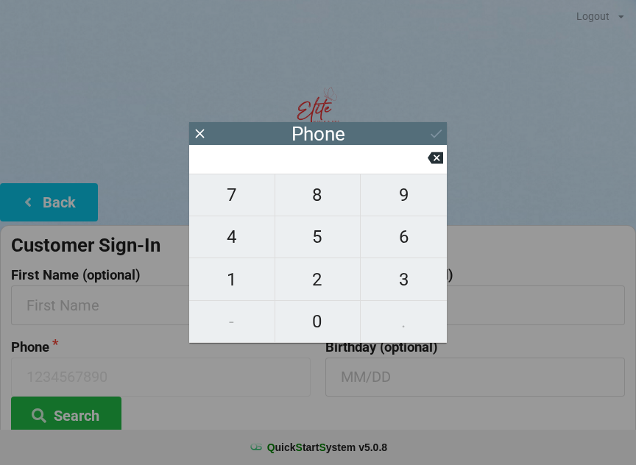
click at [207, 135] on icon at bounding box center [199, 133] width 15 height 15
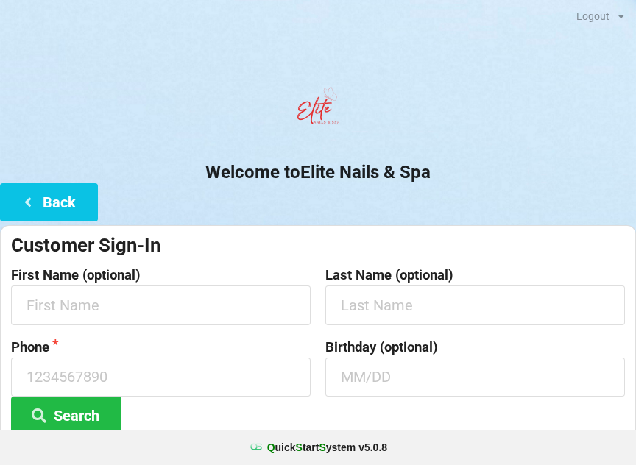
click at [211, 145] on center "Welcome to Elite Nails & Spa" at bounding box center [318, 131] width 636 height 103
click at [88, 197] on button "Back" at bounding box center [49, 202] width 98 height 38
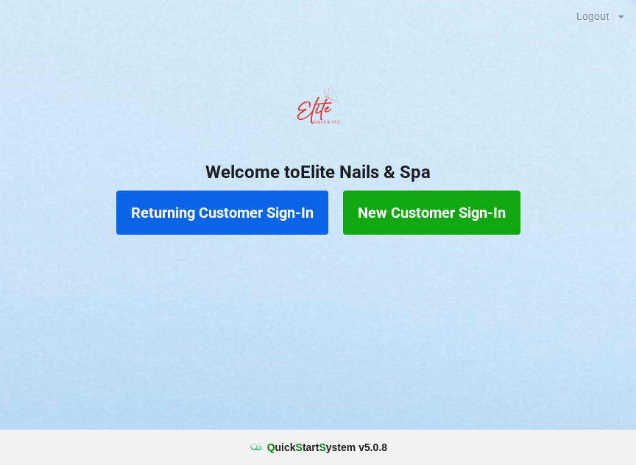
click at [240, 224] on button "Returning Customer Sign-In" at bounding box center [222, 213] width 212 height 44
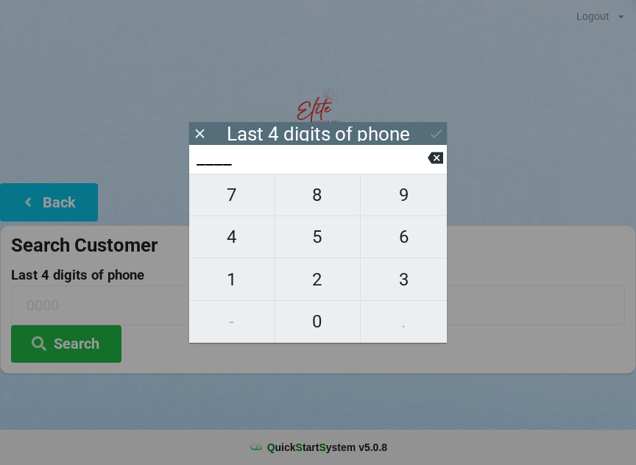
click at [240, 243] on span "4" at bounding box center [231, 237] width 85 height 31
type input "4___"
click at [403, 251] on span "6" at bounding box center [404, 237] width 86 height 31
type input "46__"
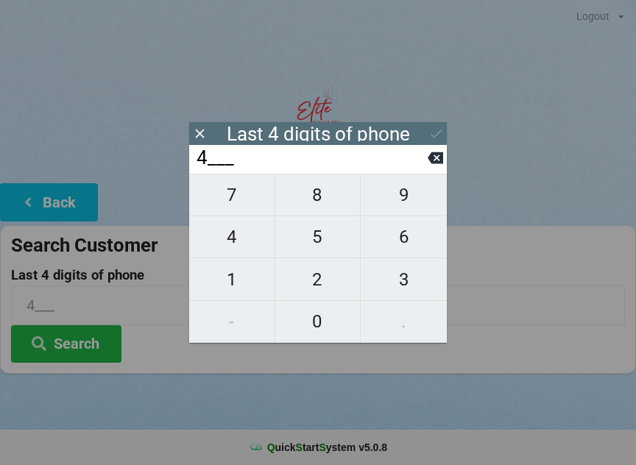
type input "46__"
click at [412, 286] on span "3" at bounding box center [404, 279] width 86 height 31
type input "463_"
click at [417, 210] on span "9" at bounding box center [404, 195] width 86 height 31
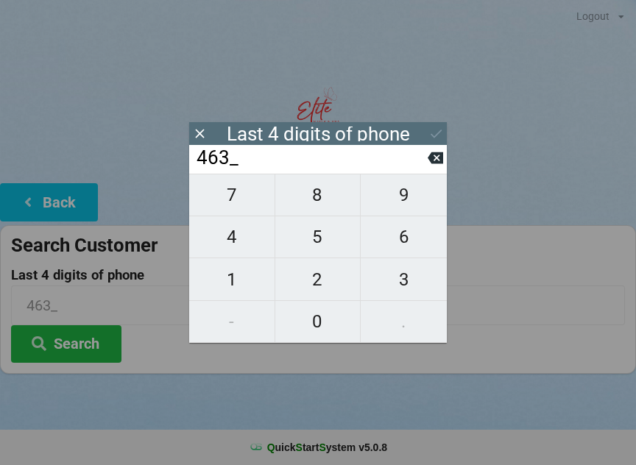
type input "4639"
click at [442, 134] on icon at bounding box center [435, 133] width 15 height 15
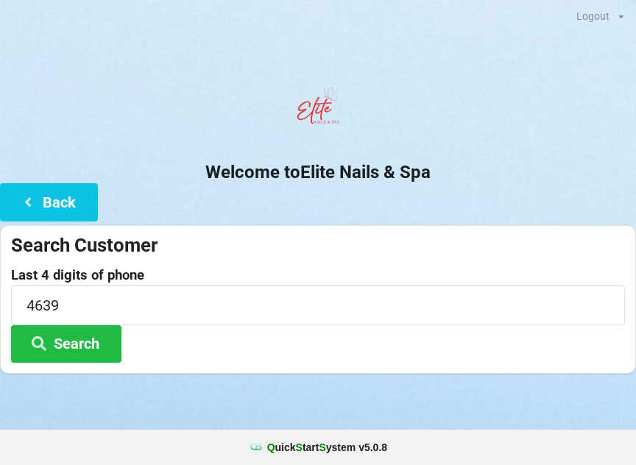
click at [91, 352] on button "Search" at bounding box center [66, 344] width 110 height 38
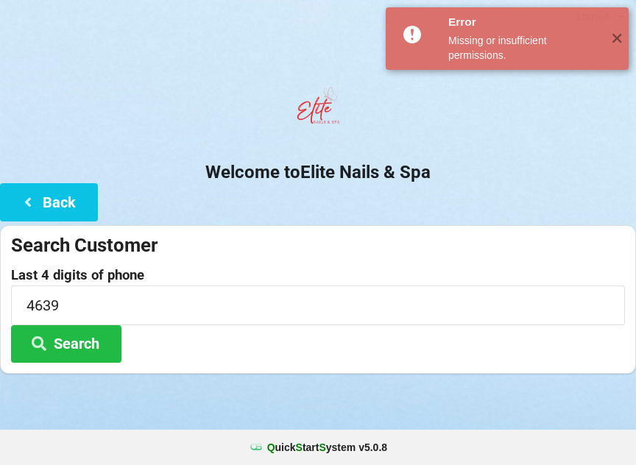
click at [62, 199] on button "Back" at bounding box center [49, 202] width 98 height 38
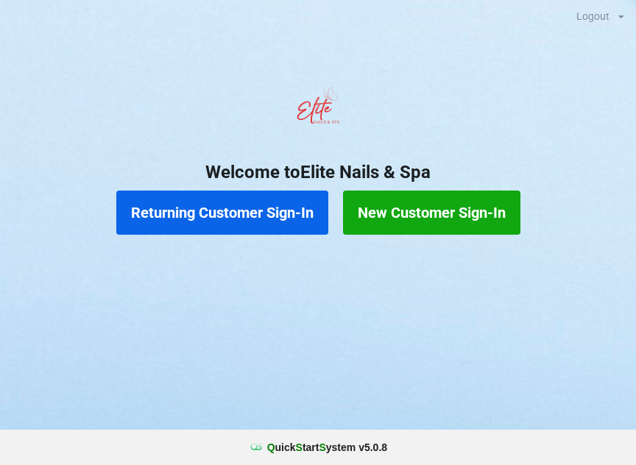
click at [470, 217] on button "New Customer Sign-In" at bounding box center [431, 213] width 177 height 44
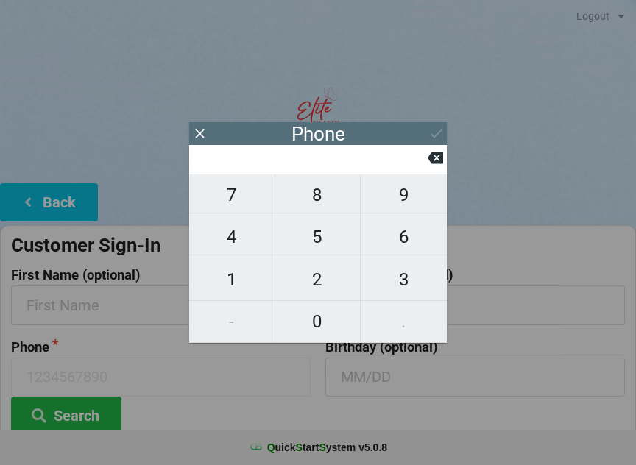
click at [250, 243] on span "4" at bounding box center [231, 237] width 85 height 31
type input "4"
click at [308, 315] on span "0" at bounding box center [317, 321] width 85 height 31
type input "40"
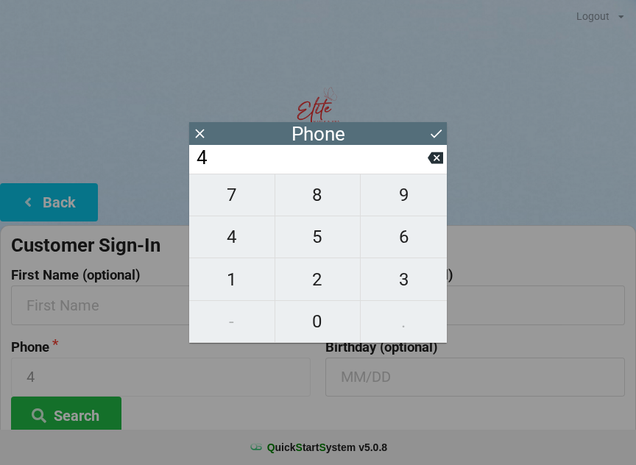
type input "40"
click at [242, 272] on span "1" at bounding box center [231, 279] width 85 height 31
type input "401"
click at [411, 206] on span "9" at bounding box center [404, 195] width 86 height 31
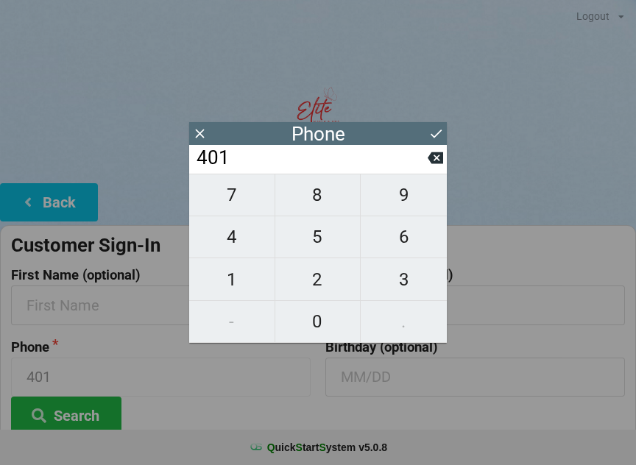
type input "4019"
click at [439, 162] on icon at bounding box center [435, 158] width 15 height 12
click at [436, 164] on icon at bounding box center [435, 158] width 15 height 12
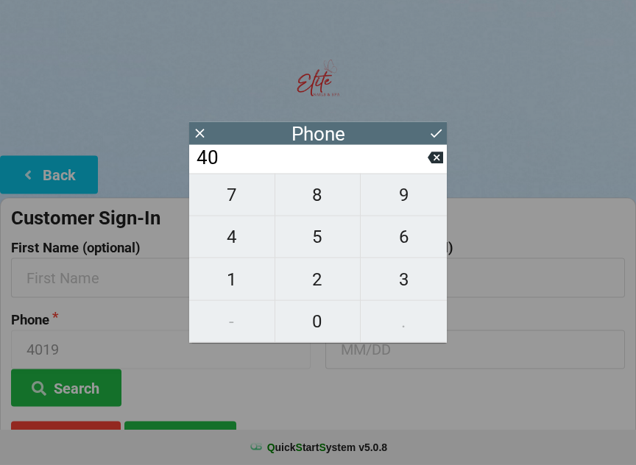
click at [240, 190] on span "7" at bounding box center [231, 195] width 85 height 31
type input "407"
click at [412, 198] on span "9" at bounding box center [404, 195] width 86 height 31
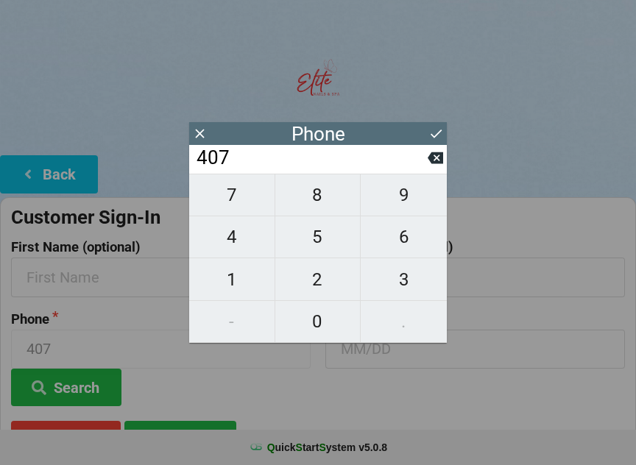
type input "4079"
click at [330, 287] on span "2" at bounding box center [317, 279] width 85 height 31
type input "40792"
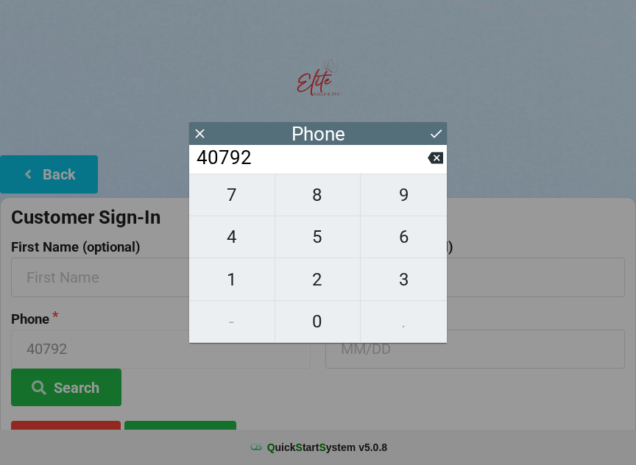
click at [239, 241] on span "4" at bounding box center [231, 237] width 85 height 31
type input "407924"
click at [439, 166] on icon at bounding box center [435, 157] width 15 height 15
click at [332, 286] on span "2" at bounding box center [317, 279] width 85 height 31
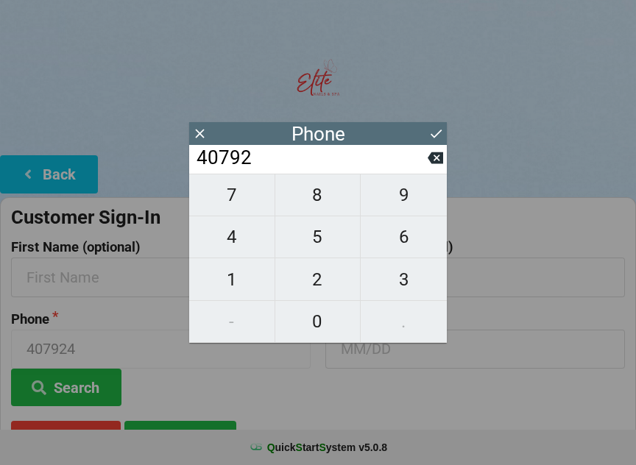
type input "407922"
click at [247, 249] on span "4" at bounding box center [231, 237] width 85 height 31
type input "4079224"
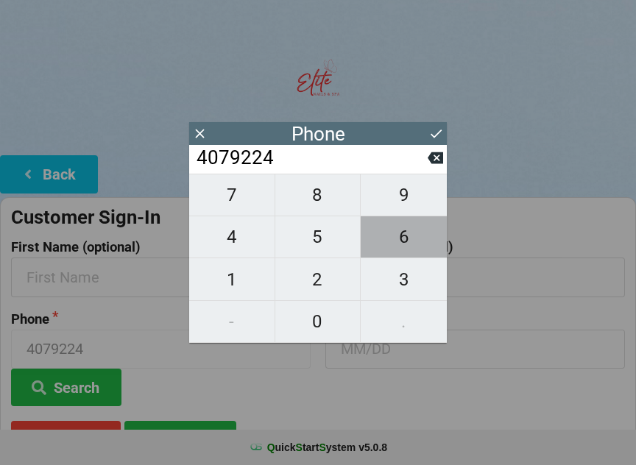
click at [416, 240] on span "6" at bounding box center [404, 237] width 86 height 31
type input "40792246"
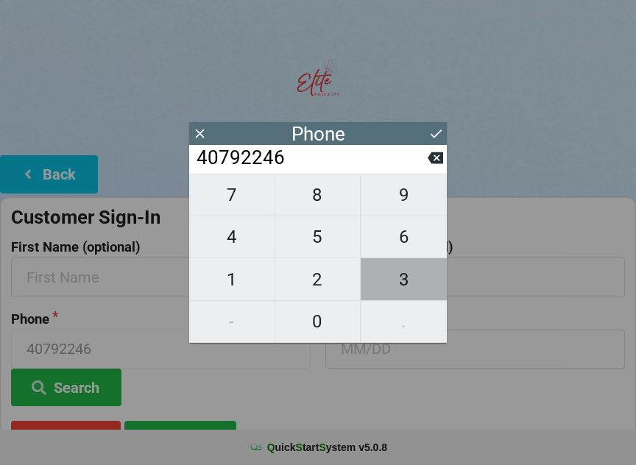
click at [408, 283] on span "3" at bounding box center [404, 279] width 86 height 31
type input "407922463"
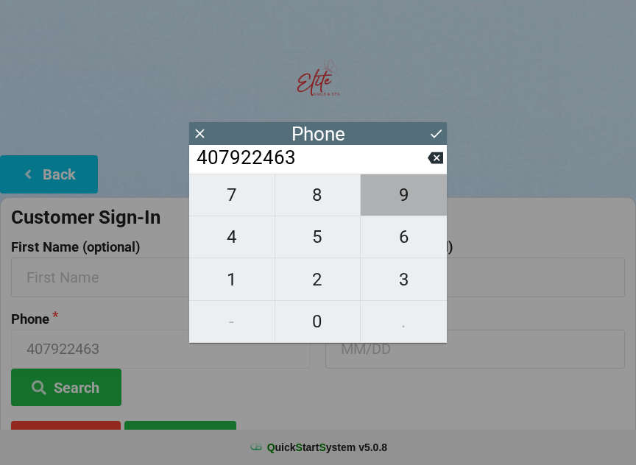
click at [412, 210] on span "9" at bounding box center [404, 195] width 86 height 31
type input "4079224639"
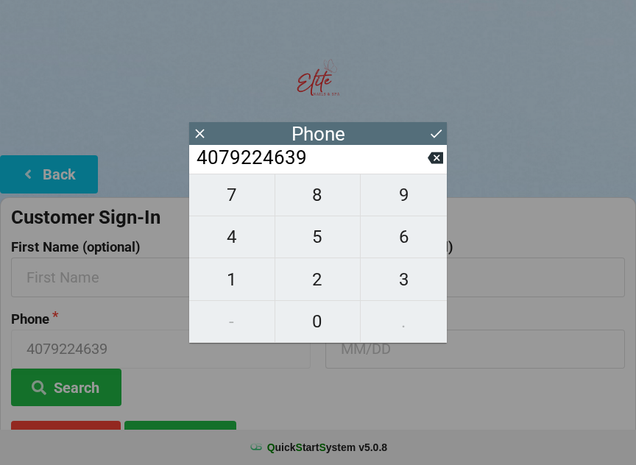
click at [440, 133] on icon at bounding box center [435, 133] width 15 height 15
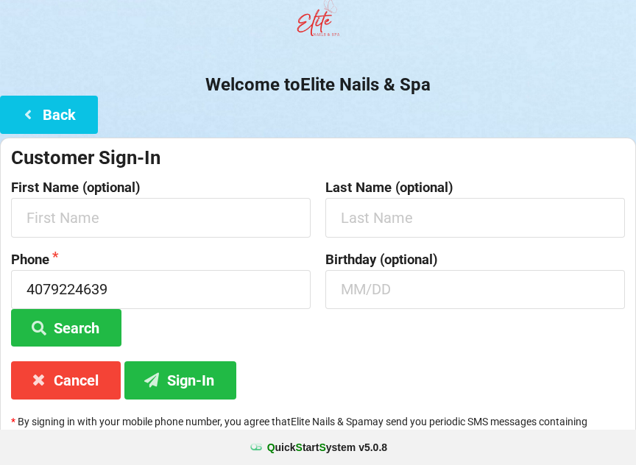
scroll to position [110, 0]
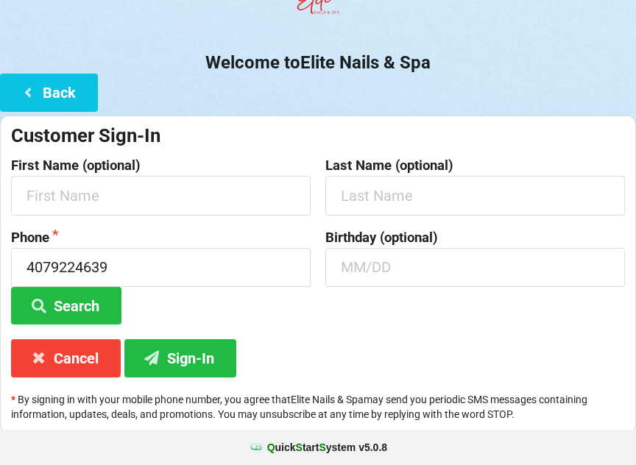
click at [214, 365] on button "Sign-In" at bounding box center [180, 358] width 112 height 38
click at [179, 364] on button "Sign-In" at bounding box center [180, 358] width 112 height 38
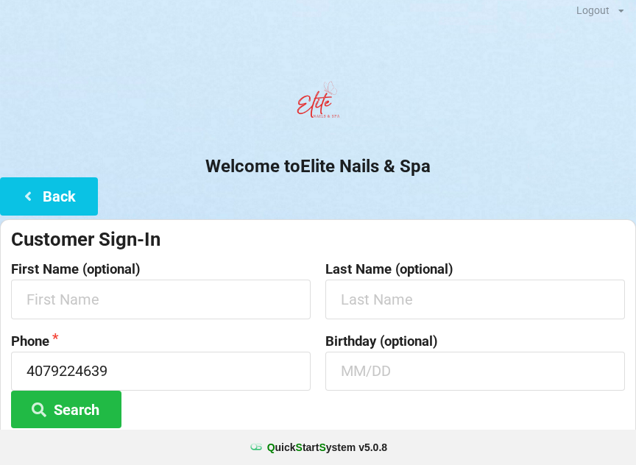
scroll to position [3, 0]
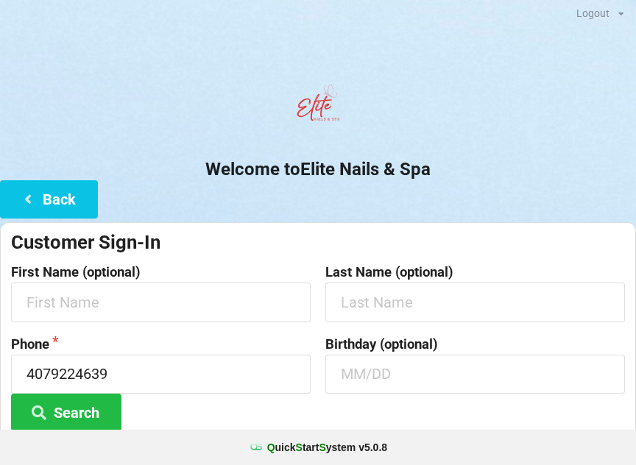
click at [25, 205] on icon at bounding box center [28, 198] width 18 height 13
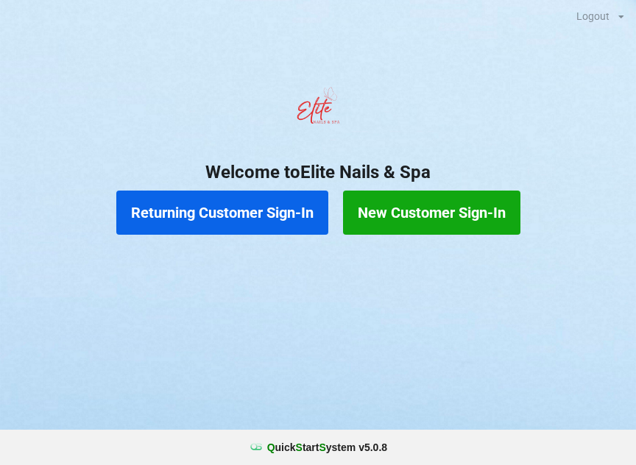
scroll to position [0, 0]
click at [57, 184] on div "Returning Customer Sign-In New Customer Sign-In" at bounding box center [318, 212] width 636 height 59
click at [235, 211] on button "Returning Customer Sign-In" at bounding box center [222, 213] width 212 height 44
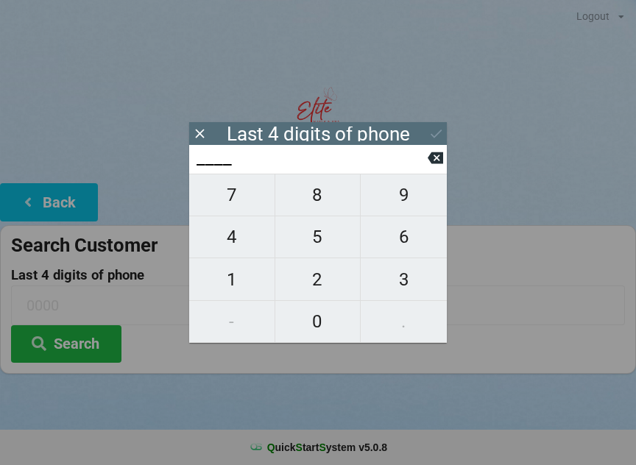
click at [423, 280] on span "3" at bounding box center [404, 279] width 86 height 31
type input "3___"
click at [313, 282] on span "2" at bounding box center [317, 279] width 85 height 31
type input "32__"
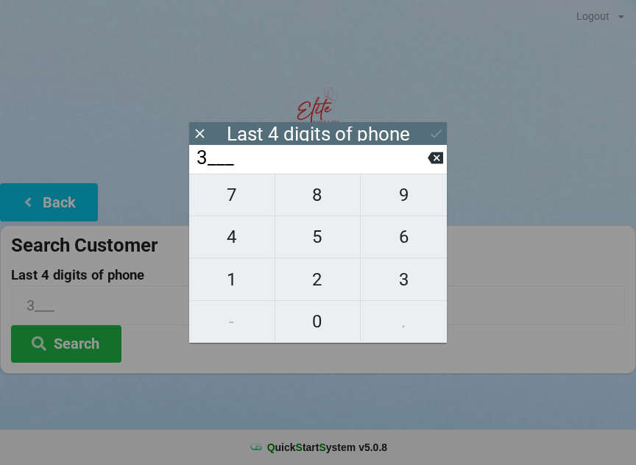
type input "32__"
click at [235, 277] on span "1" at bounding box center [231, 279] width 85 height 31
type input "321_"
click at [238, 231] on span "4" at bounding box center [231, 237] width 85 height 31
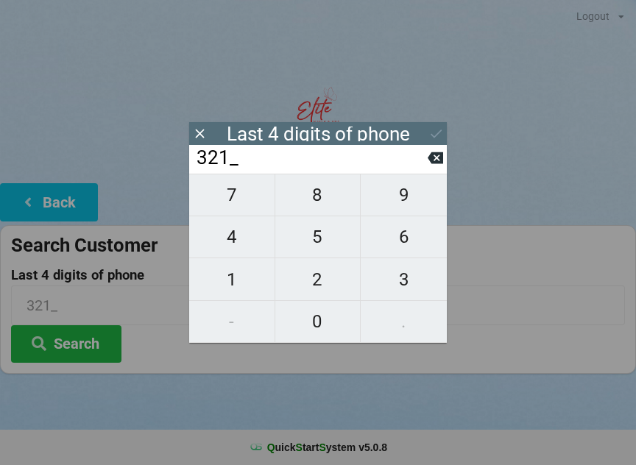
type input "3214"
click at [237, 230] on div "7 8 9 4 5 6 1 2 3 - 0 ." at bounding box center [318, 258] width 258 height 169
click at [239, 228] on div "7 8 9 4 5 6 1 2 3 - 0 ." at bounding box center [318, 258] width 258 height 169
click at [213, 122] on div "Last 4 digits of phone" at bounding box center [318, 133] width 258 height 23
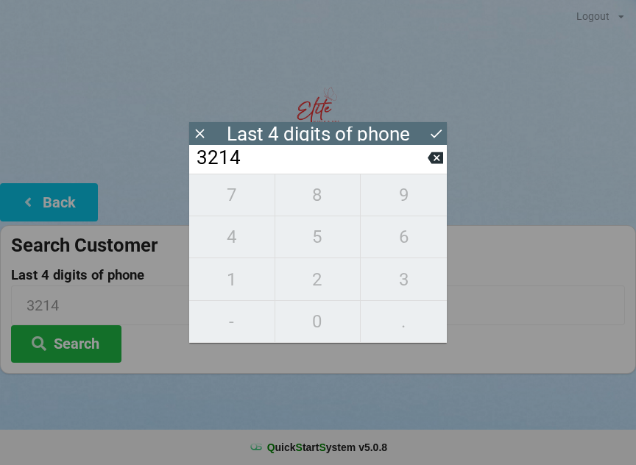
click at [207, 130] on icon at bounding box center [199, 133] width 15 height 15
